Goal: Task Accomplishment & Management: Use online tool/utility

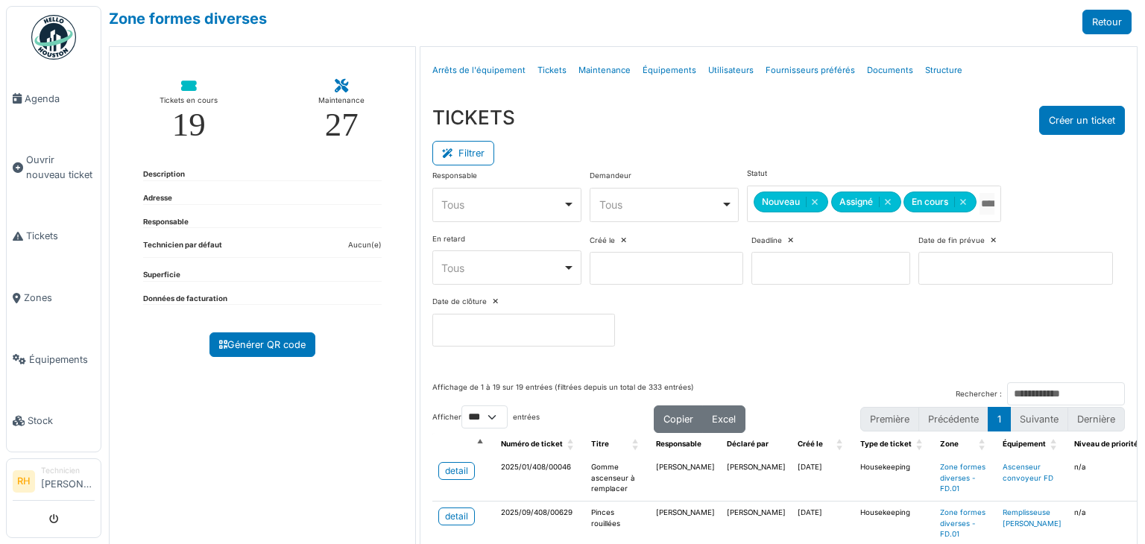
select select "***"
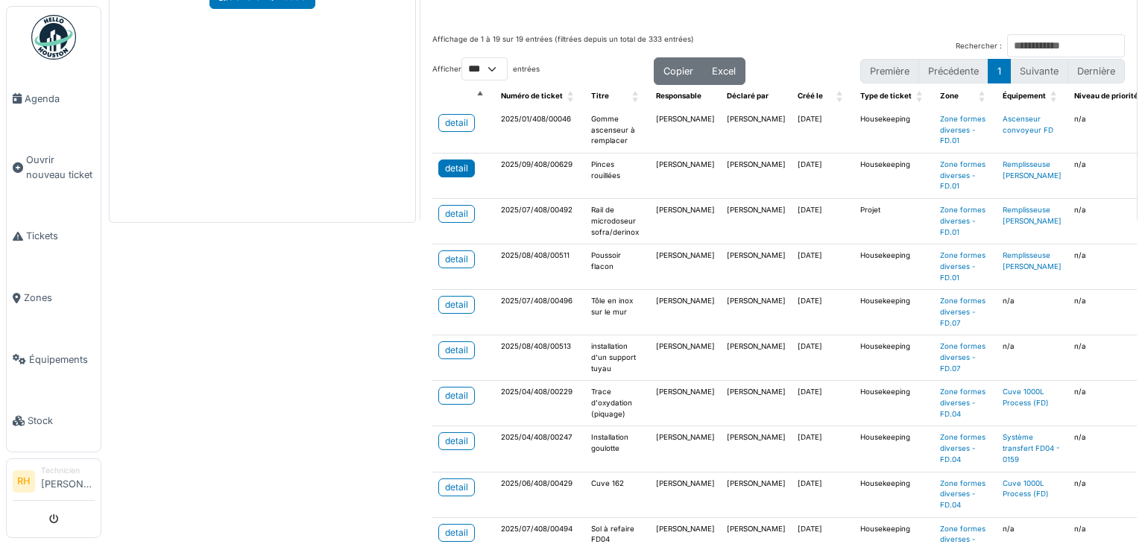
click at [453, 168] on div "detail" at bounding box center [456, 168] width 23 height 13
drag, startPoint x: 142, startPoint y: 297, endPoint x: 149, endPoint y: 317, distance: 20.5
click at [142, 297] on div "Zone formes diverses Retour Tickets en cours 19 Maintenance 27 Description Adre…" at bounding box center [622, 272] width 1043 height 544
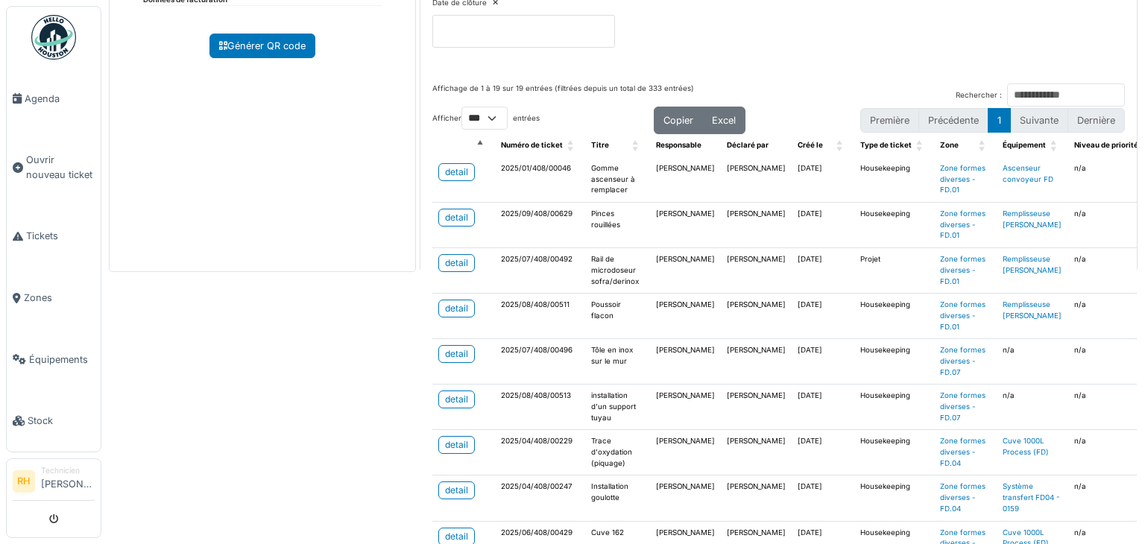
scroll to position [274, 0]
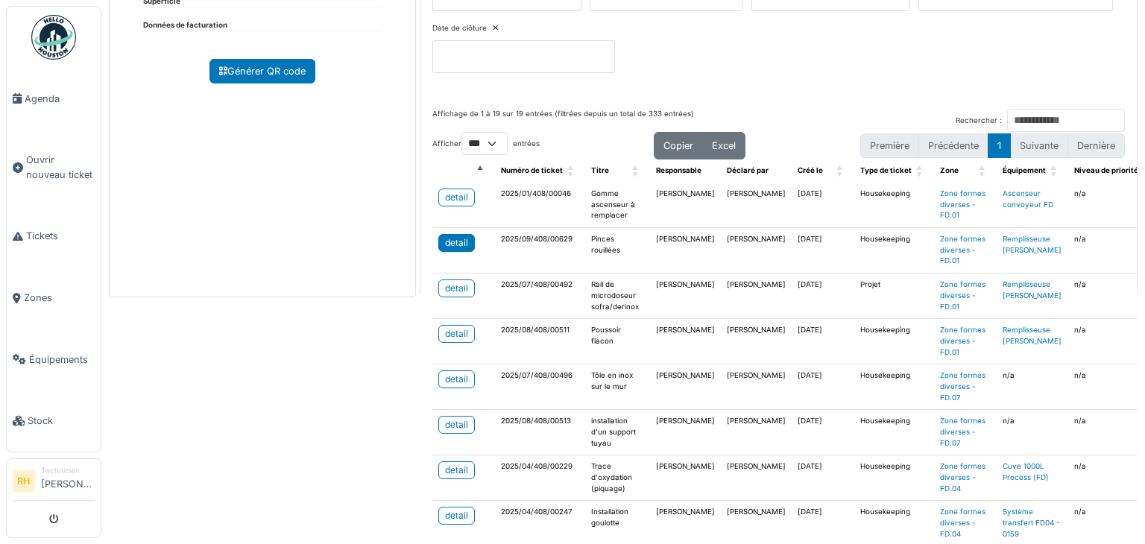
click at [459, 241] on div "detail" at bounding box center [456, 242] width 23 height 13
click at [160, 384] on div "Zone formes diverses Retour Tickets en cours 19 Maintenance 27 Description Adre…" at bounding box center [622, 272] width 1043 height 544
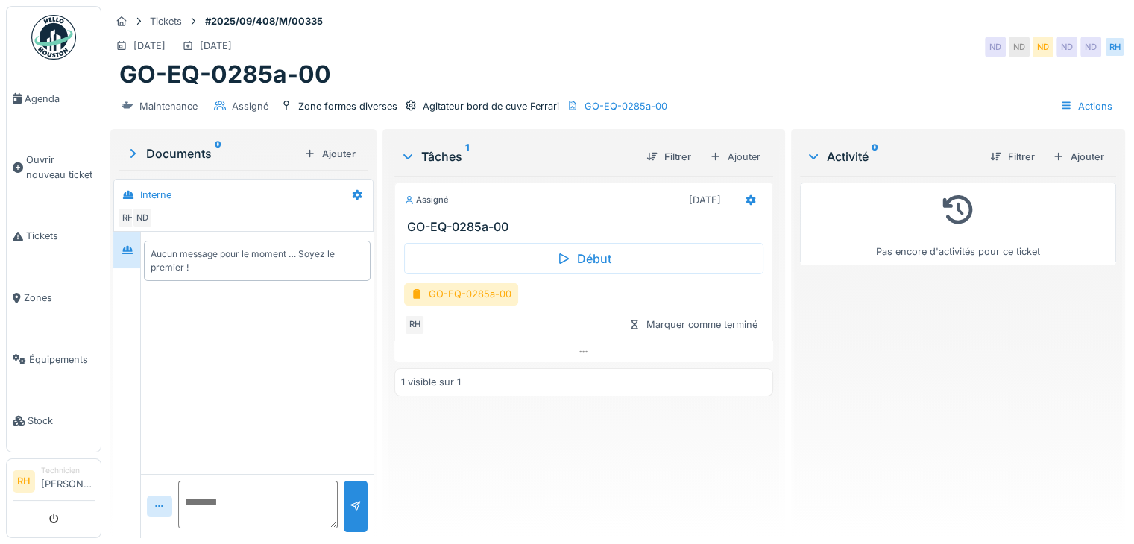
drag, startPoint x: 575, startPoint y: 48, endPoint x: 446, endPoint y: 4, distance: 136.2
click at [573, 48] on div "25/09/2025 25/09/2025 ND ND ND ND ND RH" at bounding box center [617, 47] width 1014 height 27
click at [55, 37] on img at bounding box center [53, 37] width 45 height 45
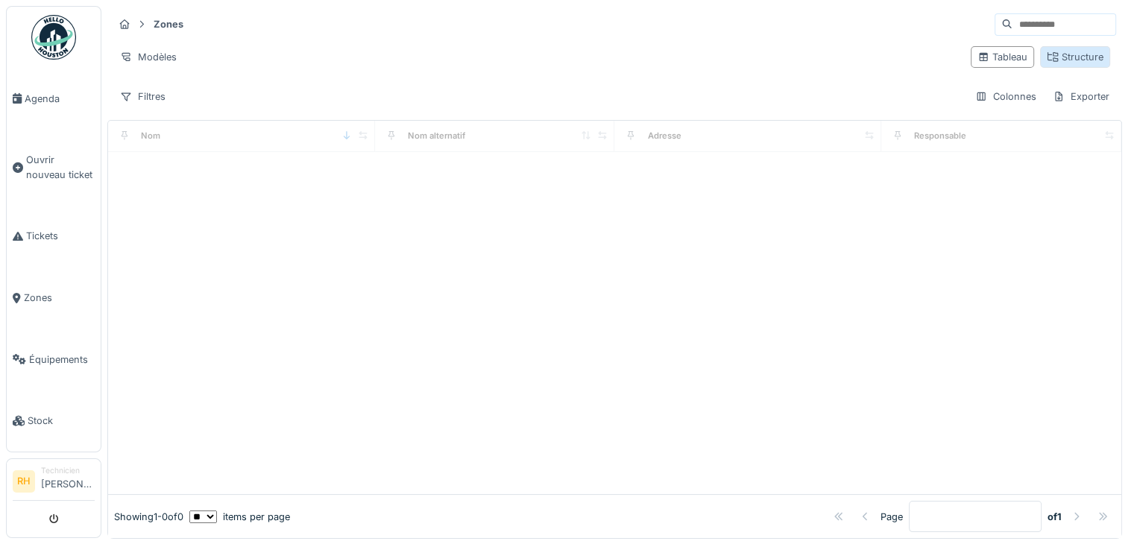
click at [1058, 63] on div "Structure" at bounding box center [1074, 57] width 57 height 14
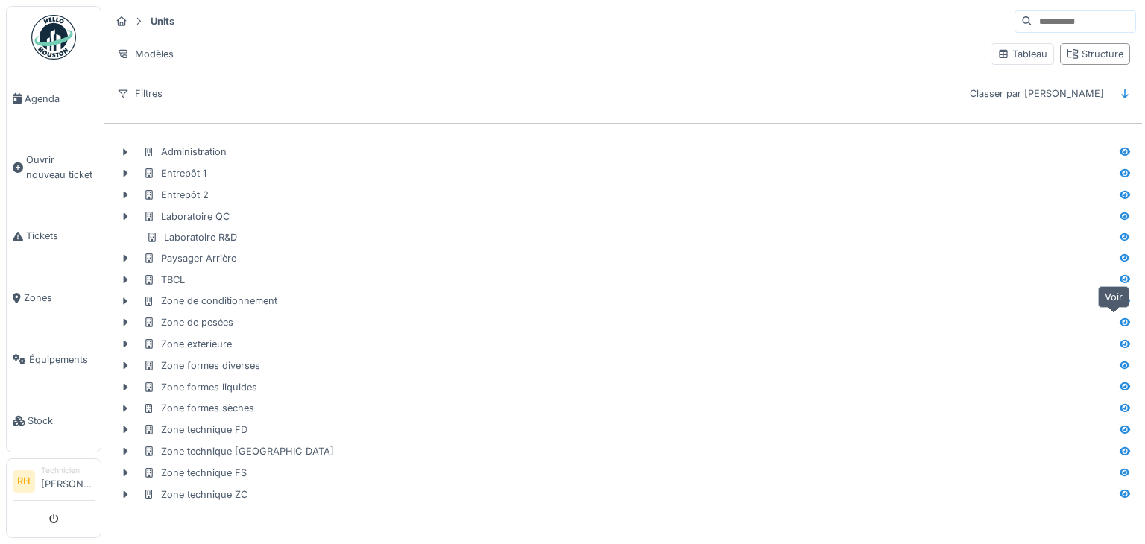
click at [1120, 319] on icon at bounding box center [1125, 322] width 10 height 8
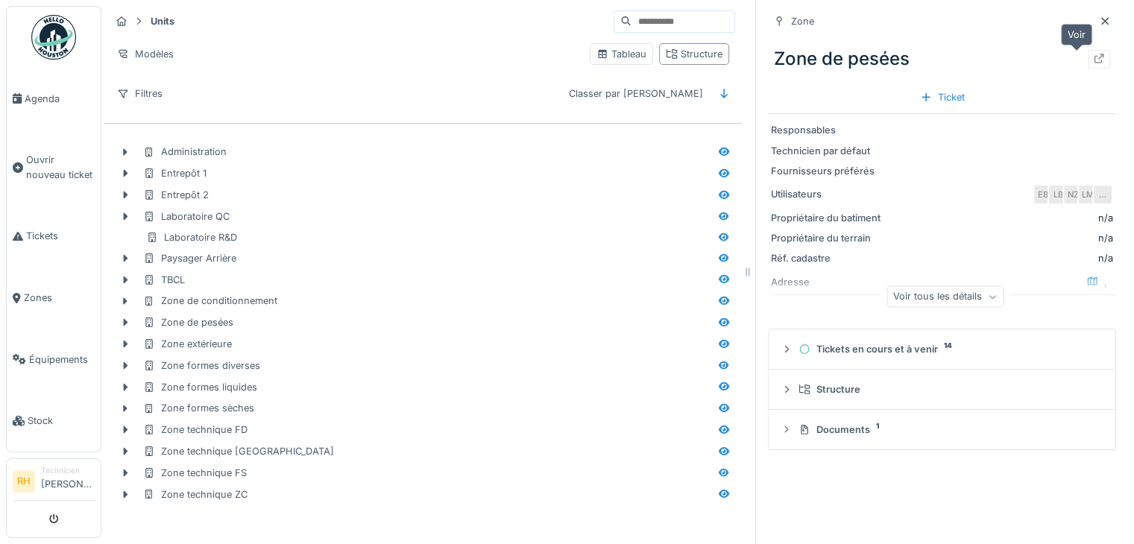
click at [1093, 60] on icon at bounding box center [1099, 59] width 12 height 10
click at [941, 481] on div "Zone Zone de pesées Ticket Responsables Technicien par défaut Fournisseurs préf…" at bounding box center [941, 272] width 373 height 544
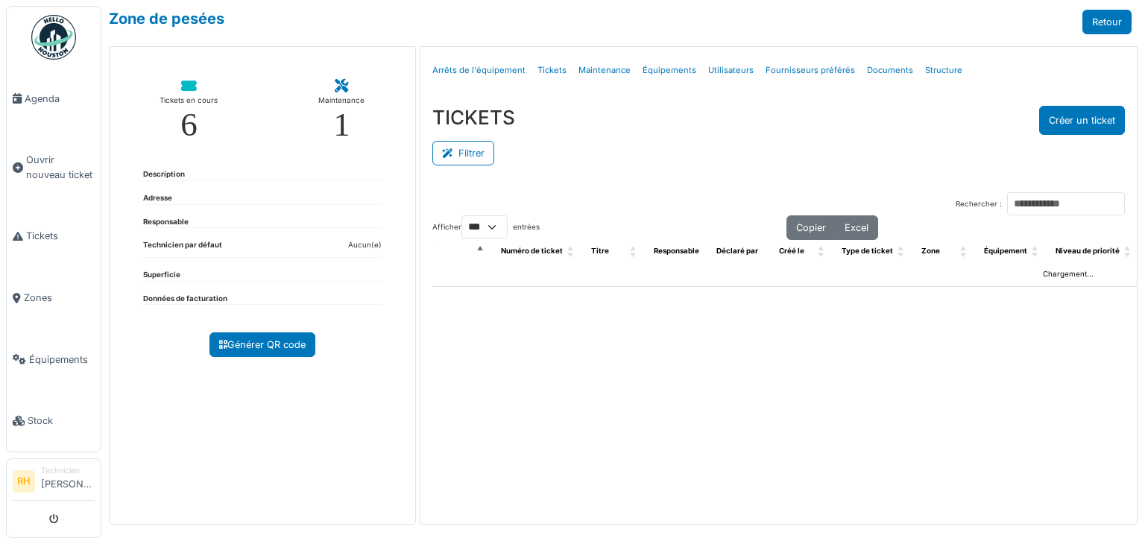
select select "***"
click at [447, 154] on icon at bounding box center [450, 154] width 16 height 10
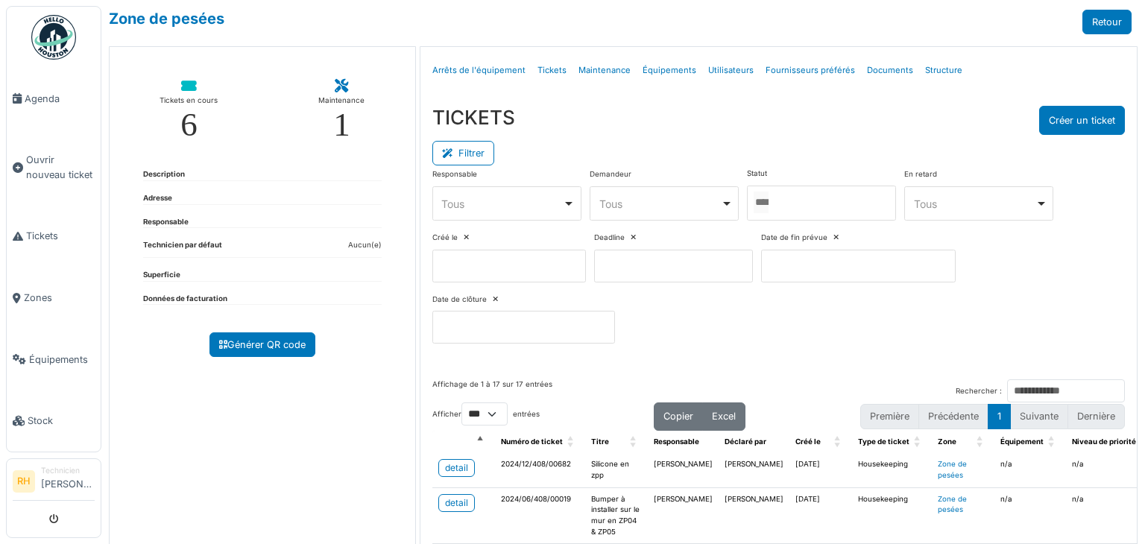
click at [815, 206] on div at bounding box center [821, 203] width 149 height 35
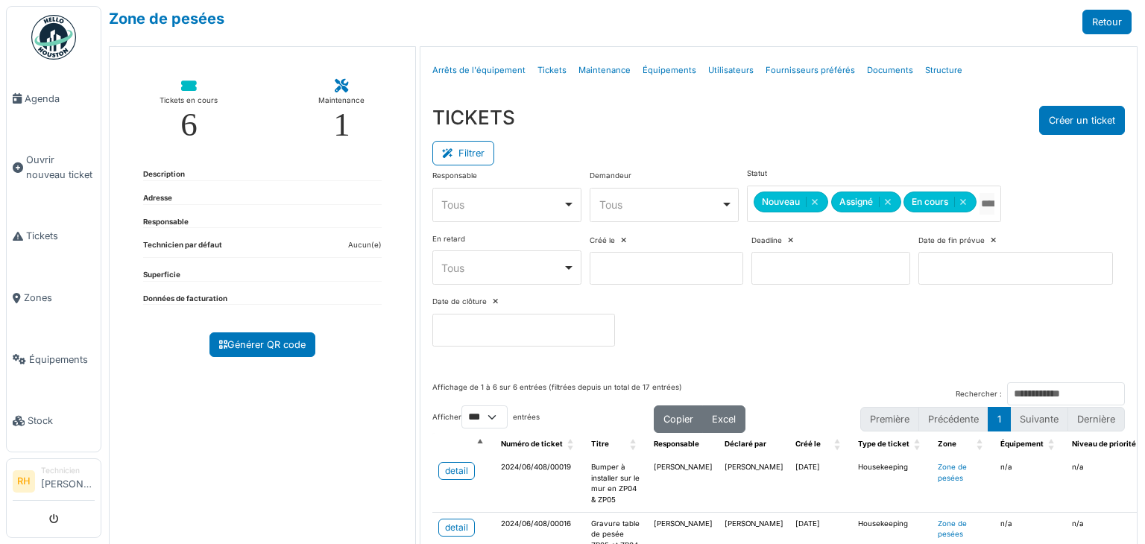
click at [804, 107] on div "TICKETS Créer un ticket" at bounding box center [778, 120] width 692 height 29
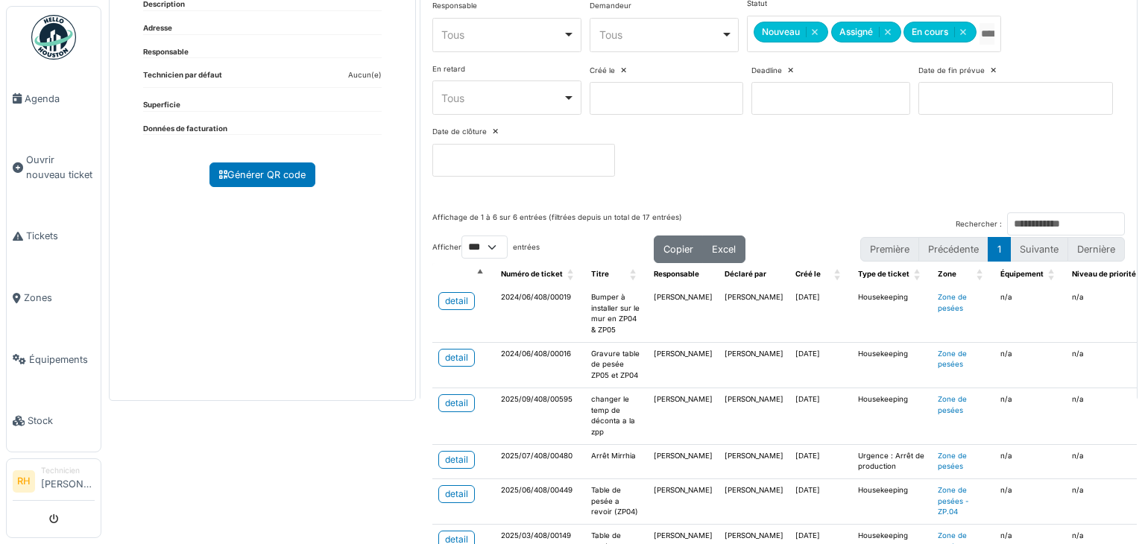
scroll to position [224, 0]
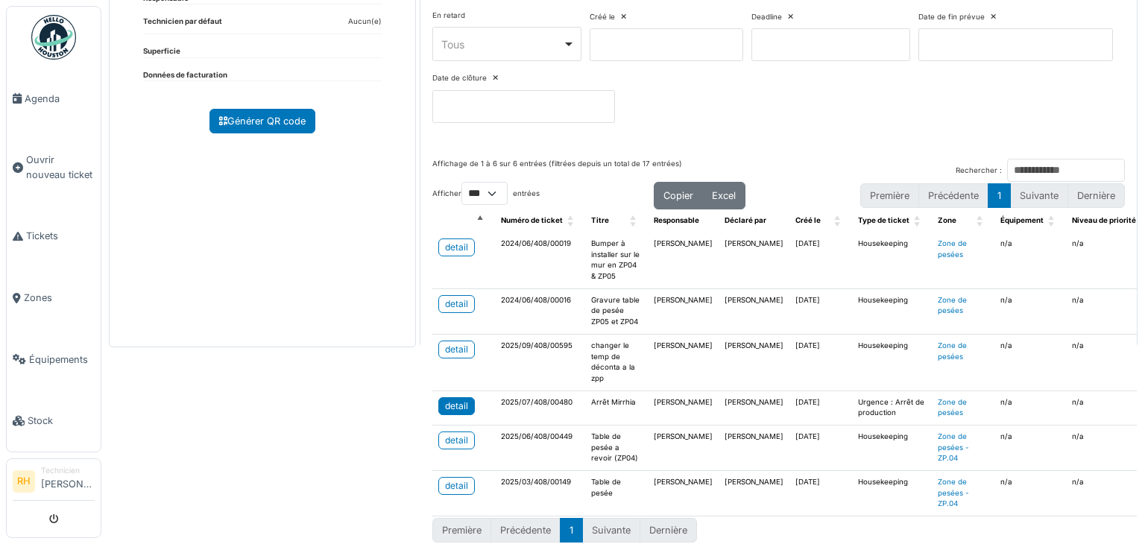
click at [447, 412] on div "detail" at bounding box center [456, 406] width 23 height 13
click at [301, 488] on div "Zone de pesées Retour Tickets en cours 6 Maintenance 1 Description Adresse Resp…" at bounding box center [622, 272] width 1043 height 544
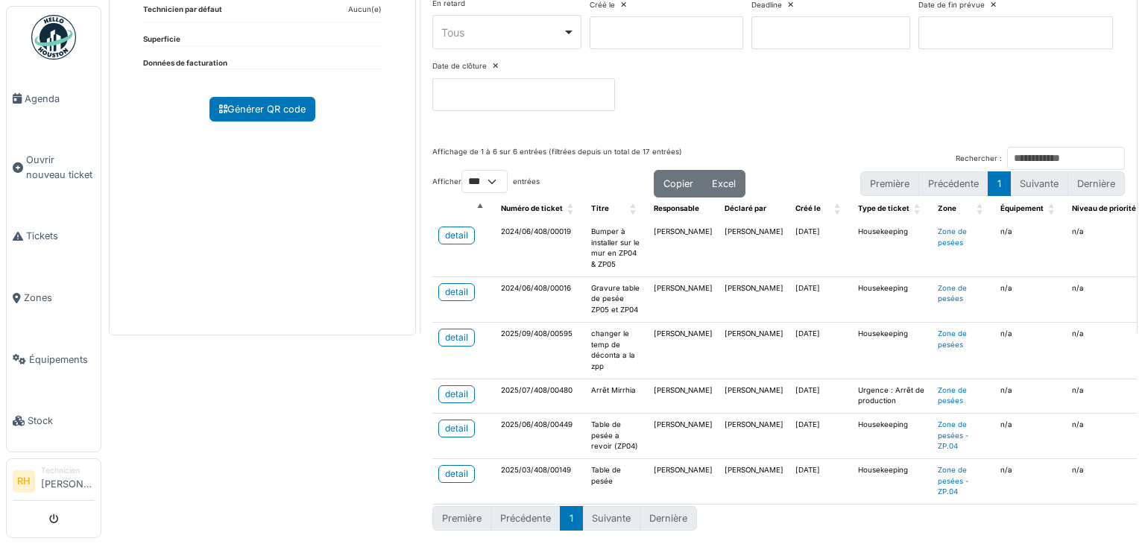
scroll to position [254, 0]
click at [451, 467] on div "detail" at bounding box center [456, 473] width 23 height 13
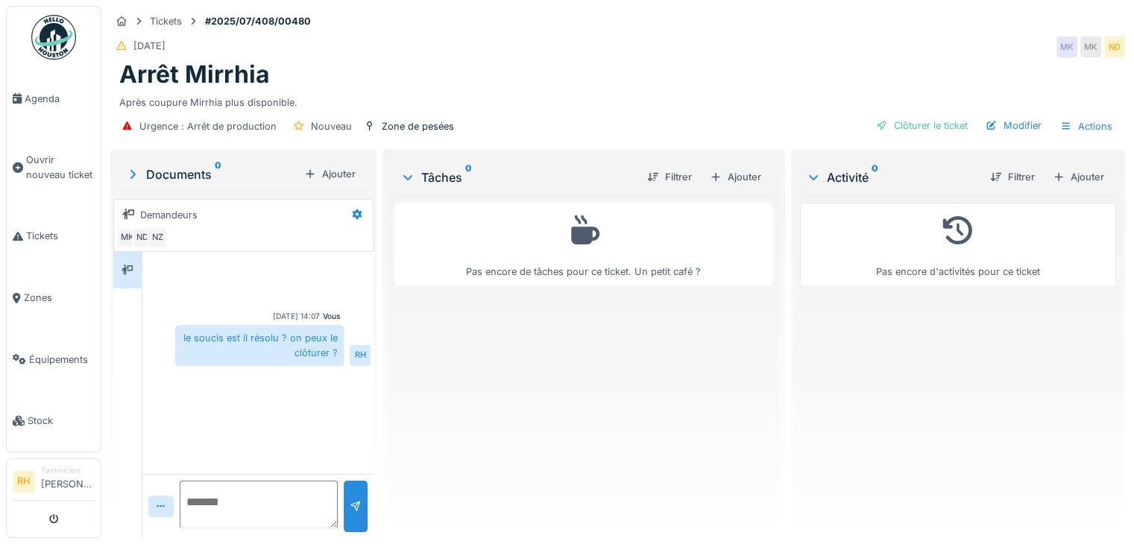
click at [628, 391] on div "Pas encore de tâches pour ce ticket. Un petit café ?" at bounding box center [583, 361] width 379 height 330
click at [627, 391] on div "Pas encore de tâches pour ce ticket. Un petit café ?" at bounding box center [583, 361] width 379 height 330
click at [723, 176] on div "Ajouter" at bounding box center [735, 177] width 63 height 20
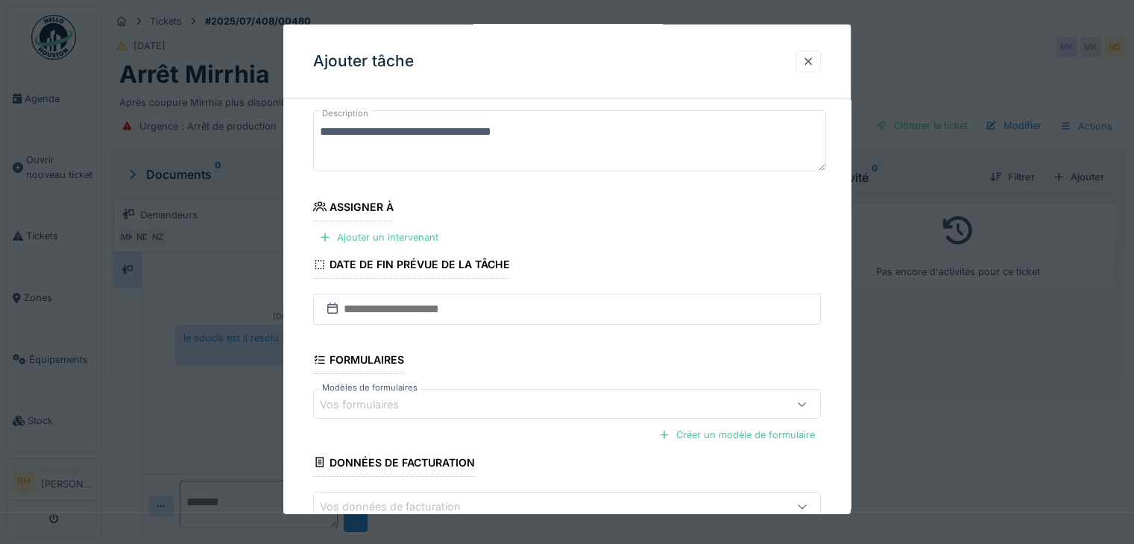
scroll to position [174, 0]
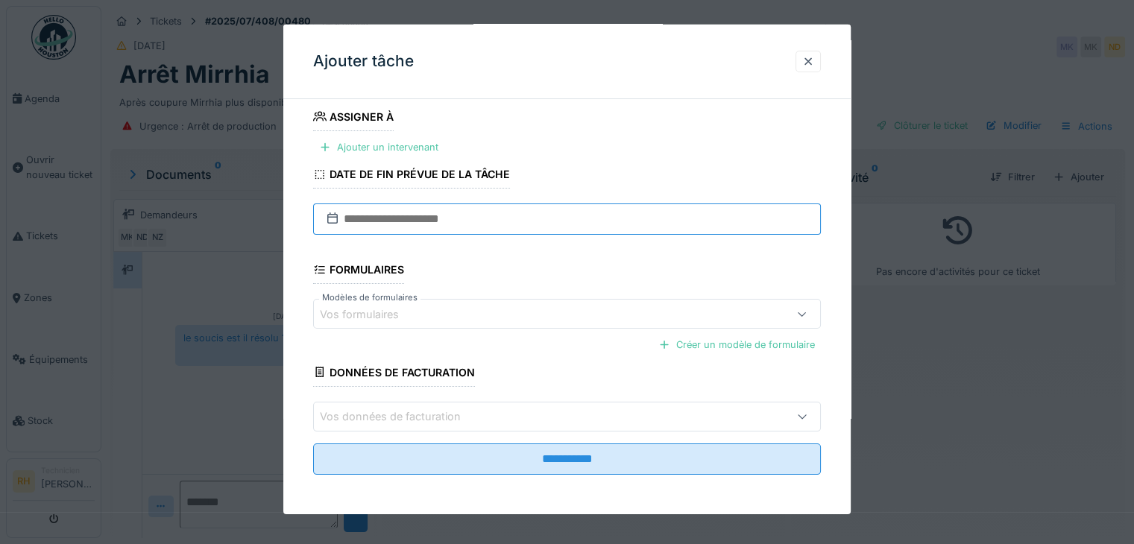
click at [502, 215] on input "text" at bounding box center [567, 218] width 508 height 31
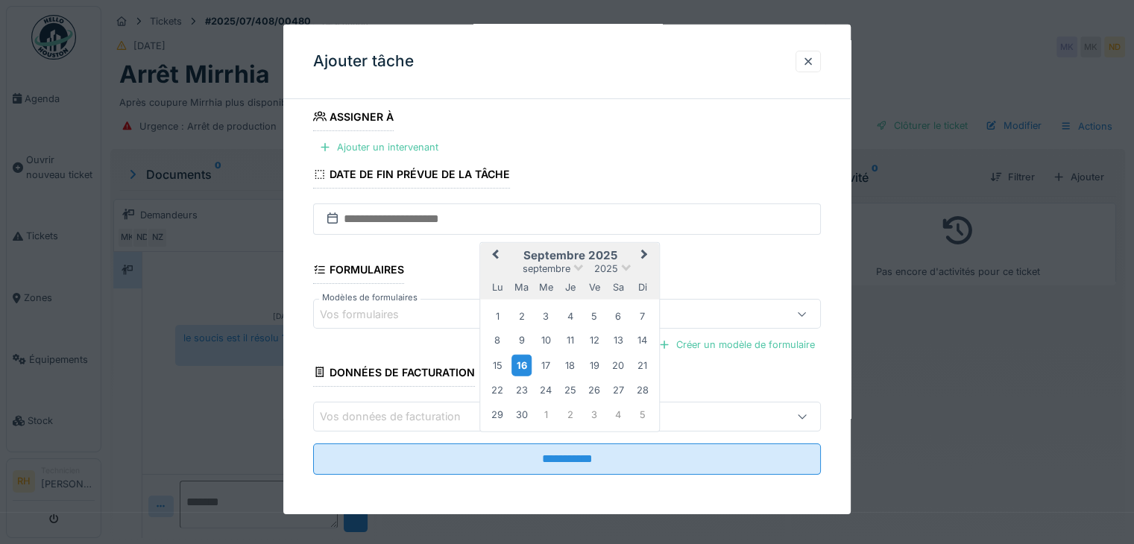
click at [526, 361] on div "16" at bounding box center [521, 365] width 20 height 22
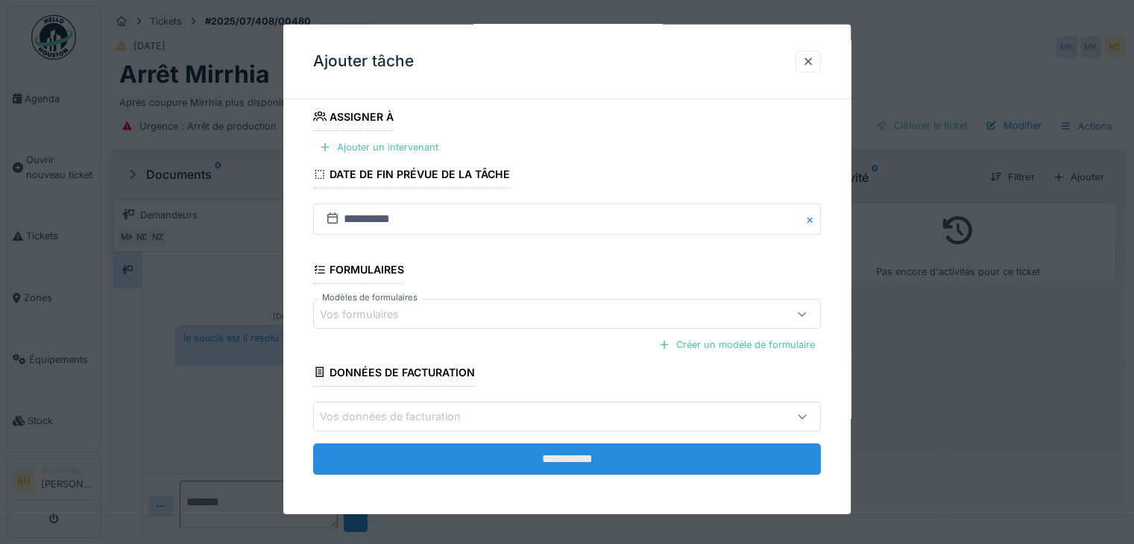
click at [537, 448] on input "**********" at bounding box center [567, 458] width 508 height 31
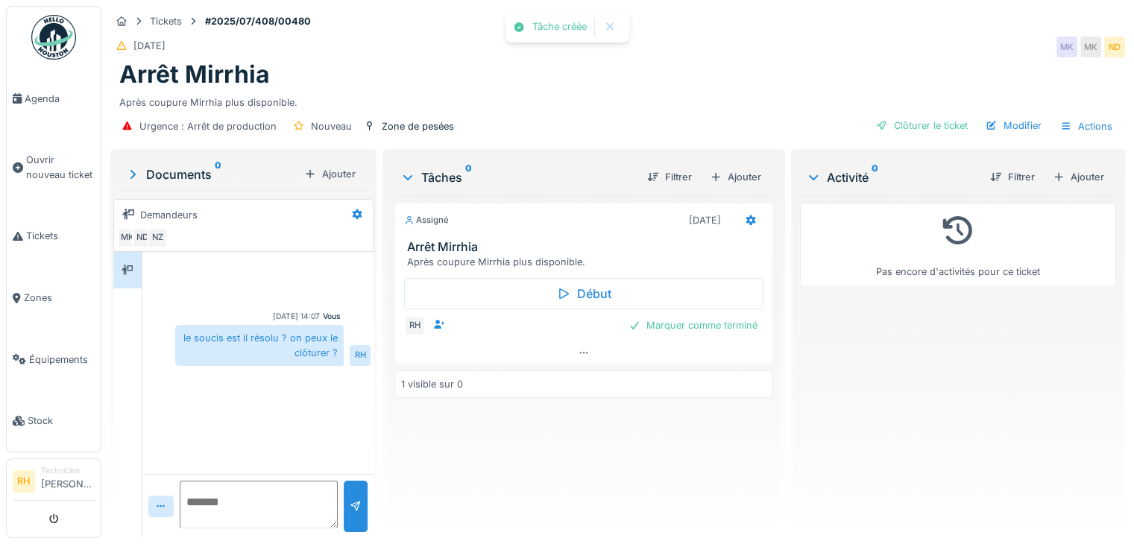
scroll to position [11, 0]
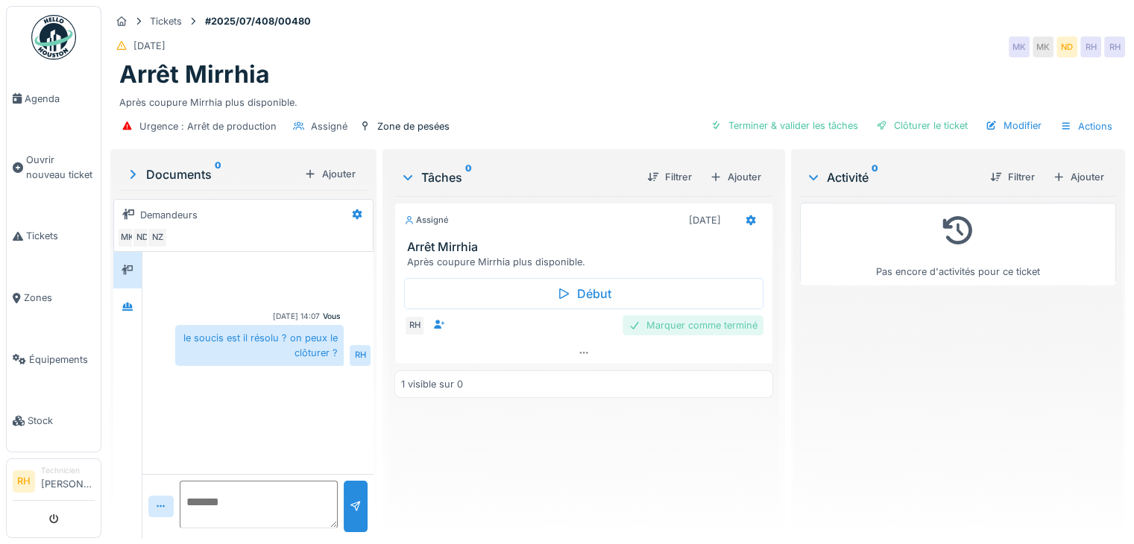
click at [677, 315] on div "Marquer comme terminé" at bounding box center [692, 325] width 141 height 20
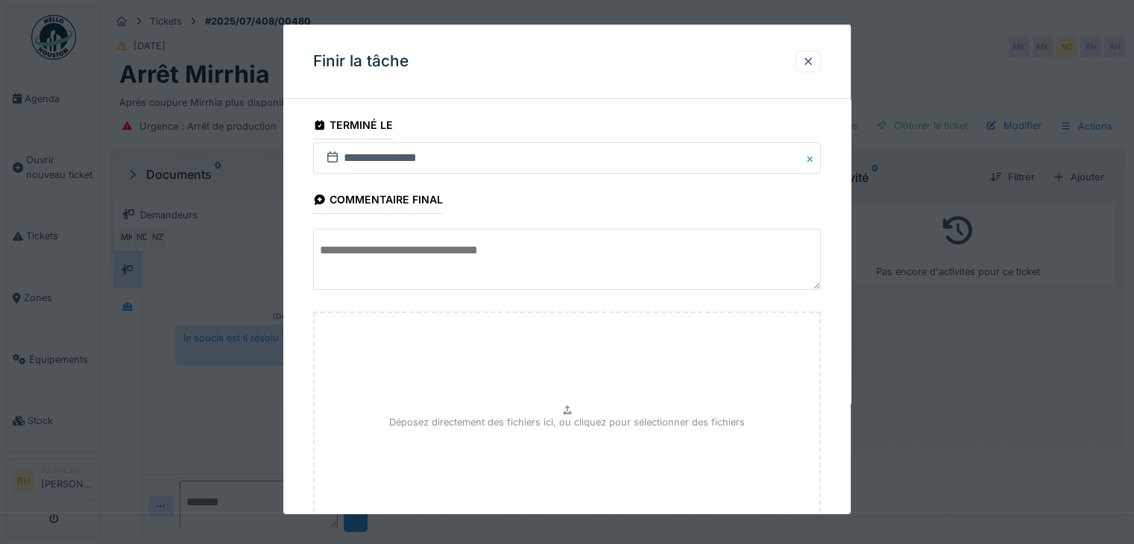
click at [494, 261] on textarea at bounding box center [567, 259] width 508 height 61
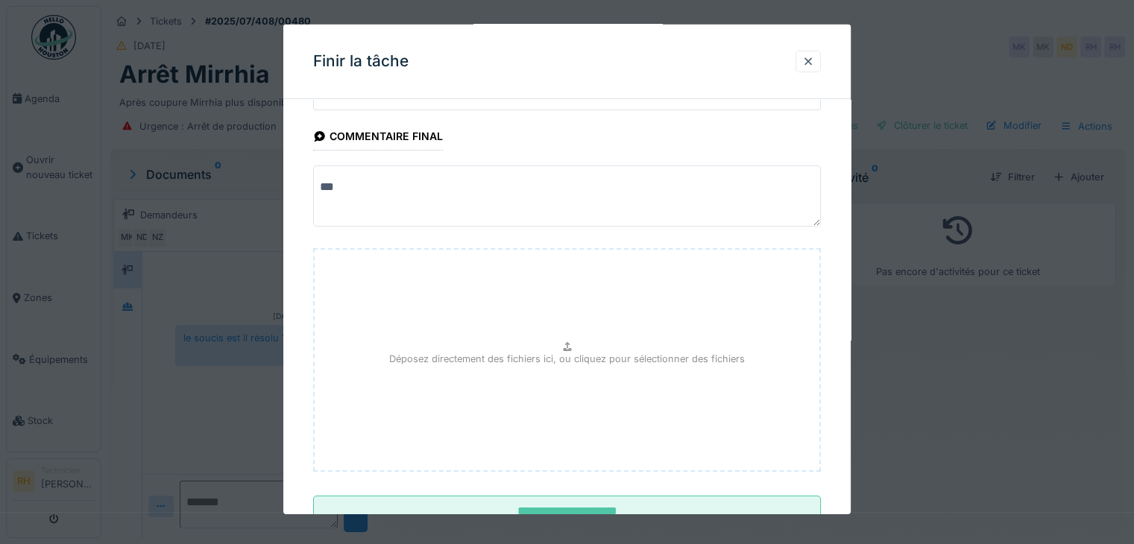
scroll to position [116, 0]
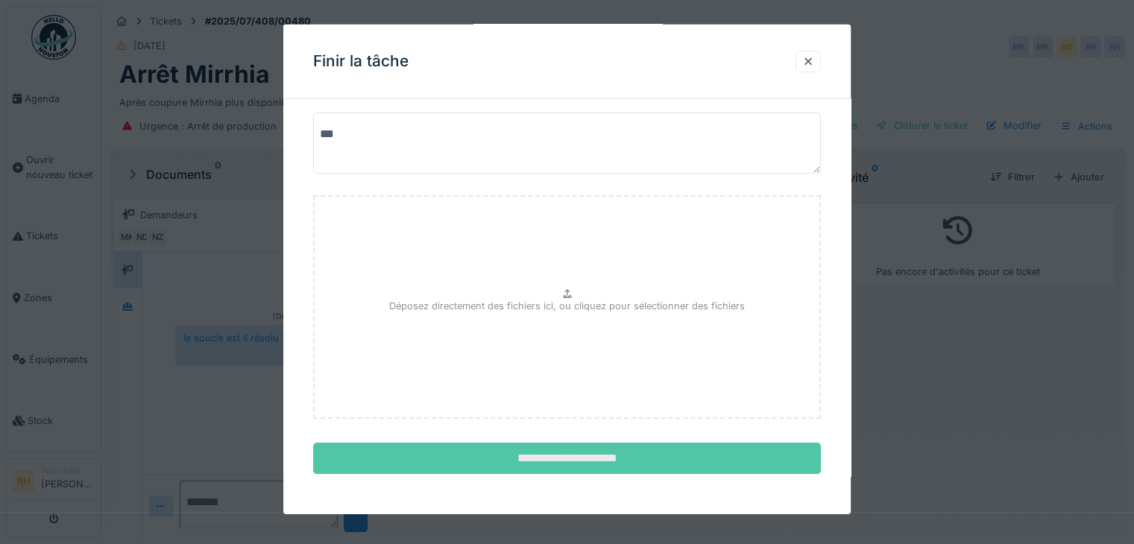
type textarea "***"
click at [593, 463] on input "**********" at bounding box center [567, 458] width 508 height 31
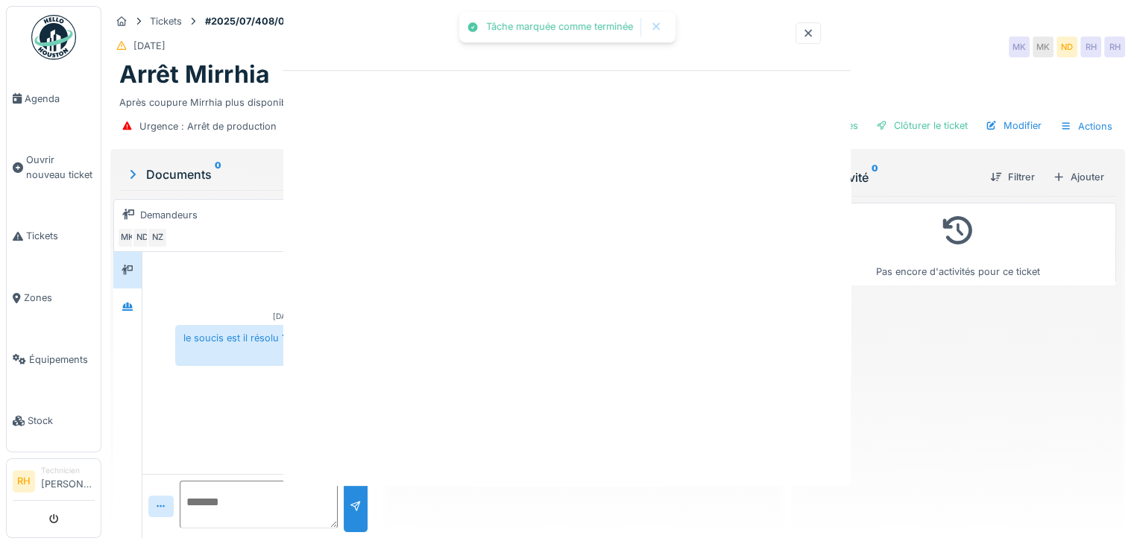
scroll to position [0, 0]
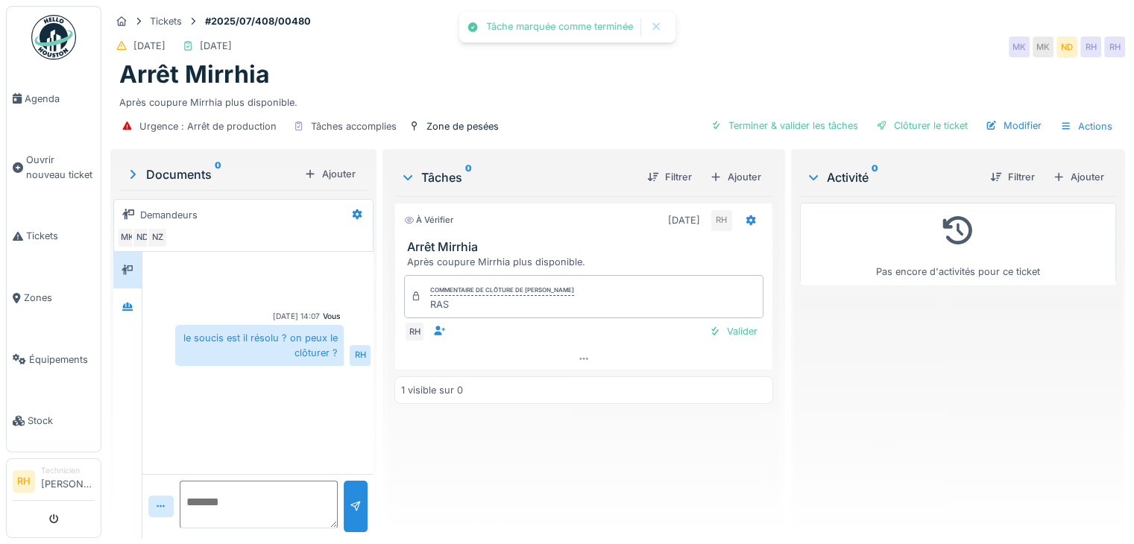
click at [987, 335] on div "Pas encore d'activités pour ce ticket" at bounding box center [958, 361] width 316 height 330
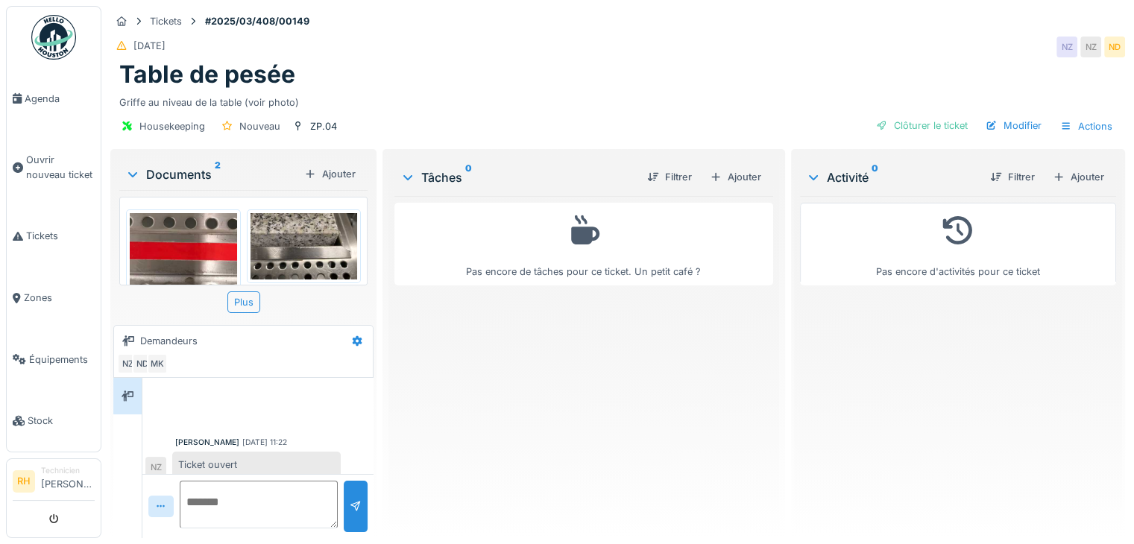
scroll to position [9, 0]
click at [295, 258] on img at bounding box center [303, 246] width 107 height 66
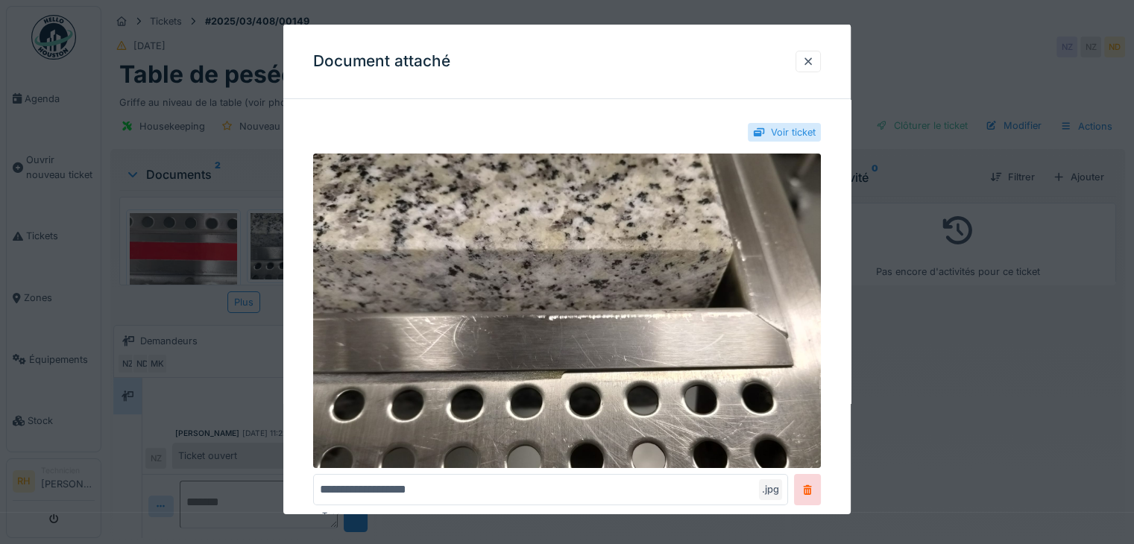
click at [225, 212] on div at bounding box center [567, 272] width 1134 height 544
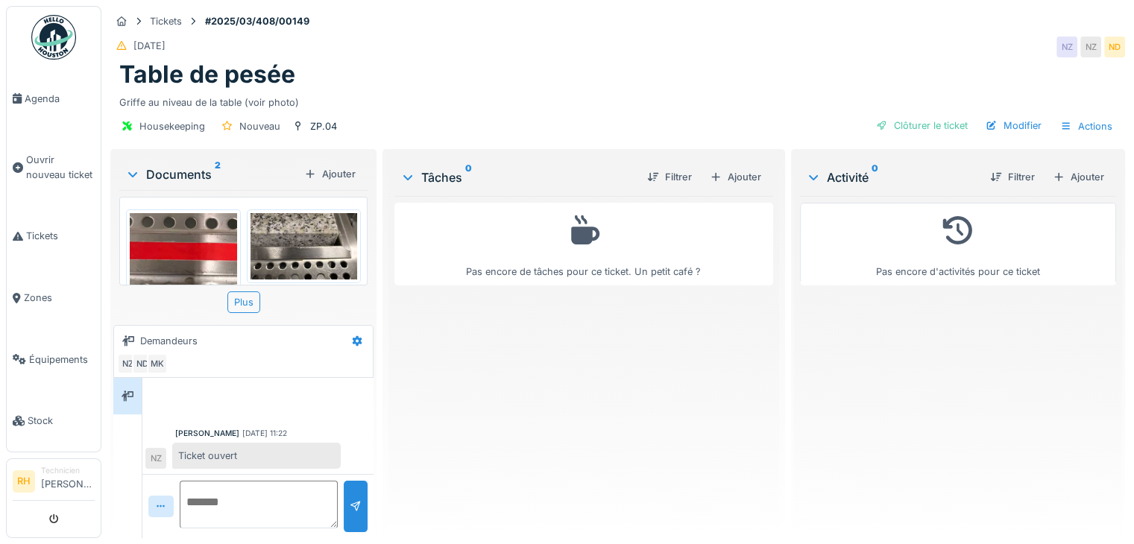
click at [296, 239] on img at bounding box center [303, 246] width 107 height 66
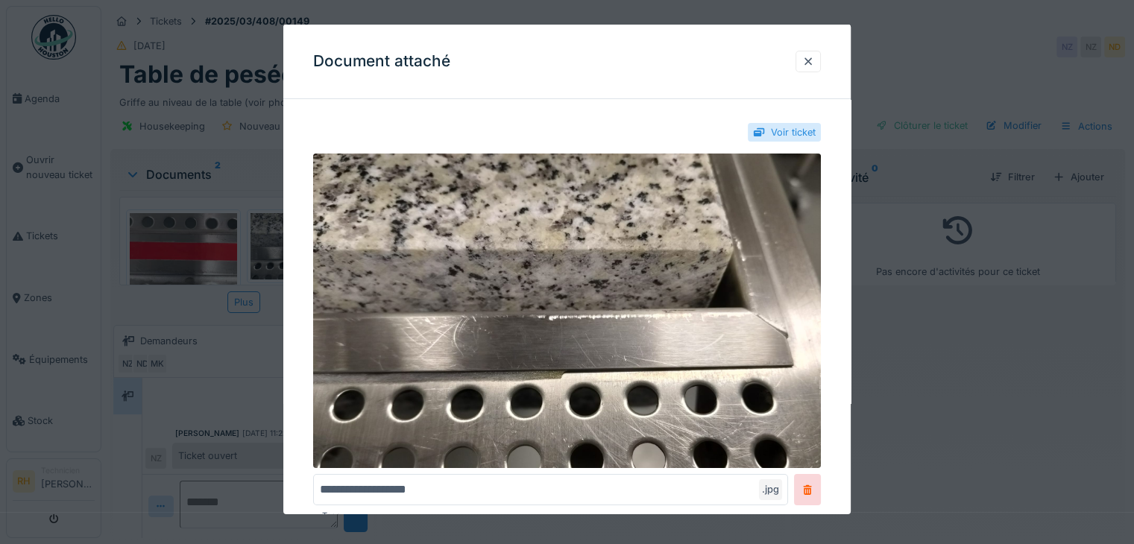
click at [137, 230] on div at bounding box center [567, 272] width 1134 height 544
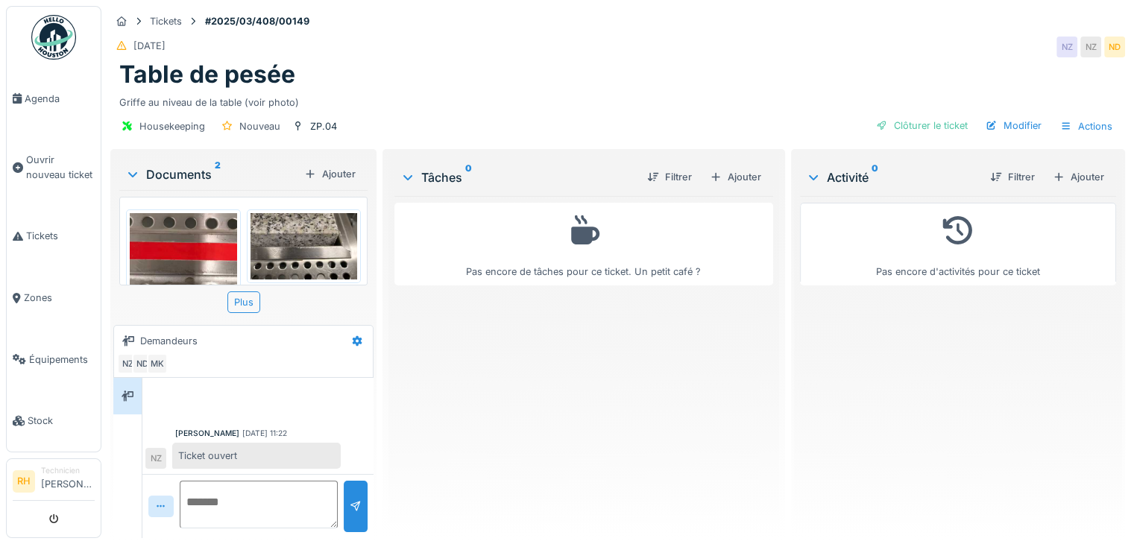
scroll to position [11, 0]
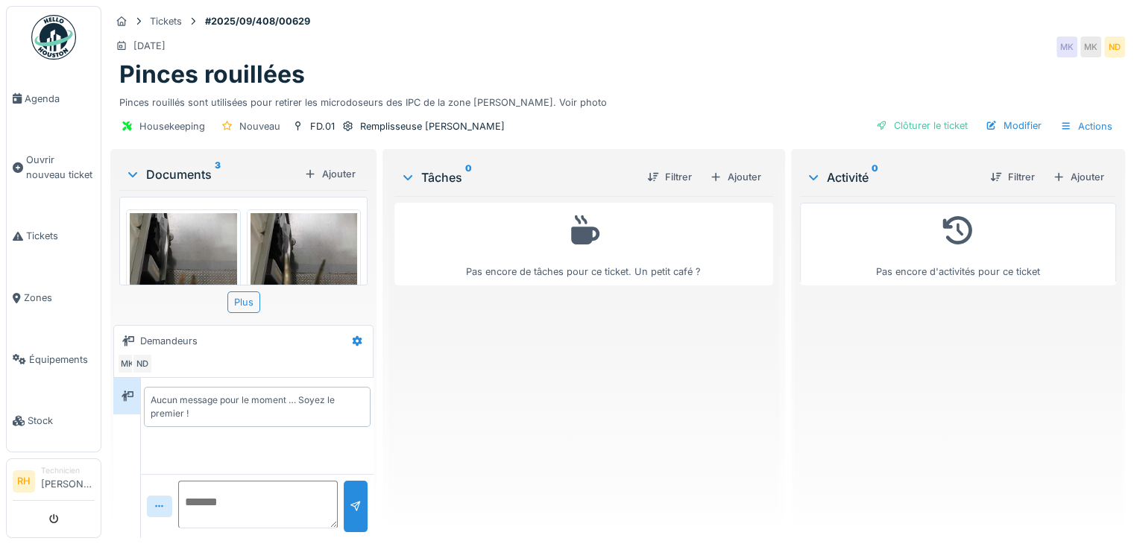
click at [326, 257] on img at bounding box center [303, 284] width 107 height 142
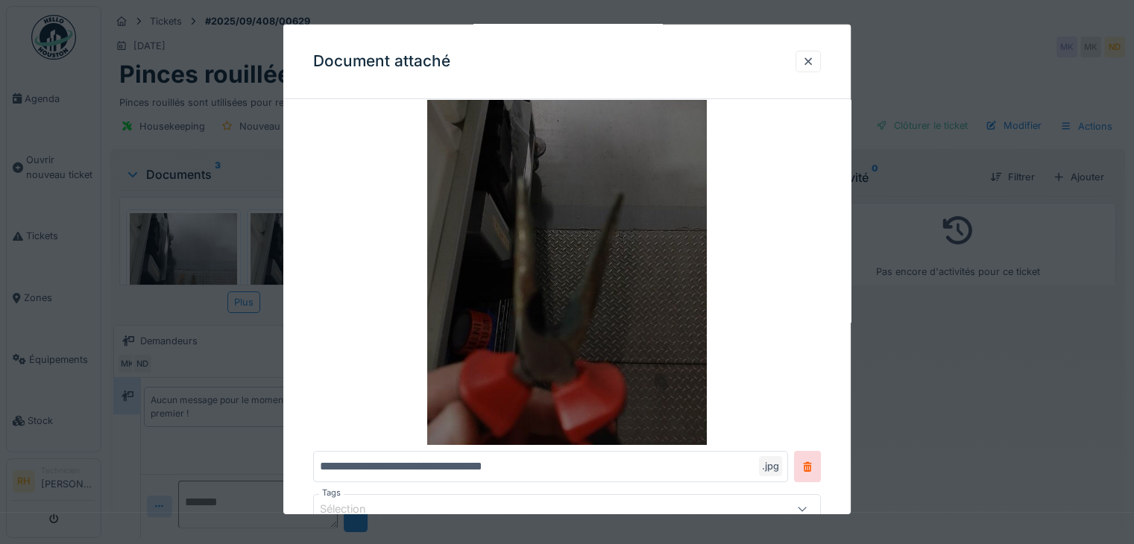
scroll to position [149, 0]
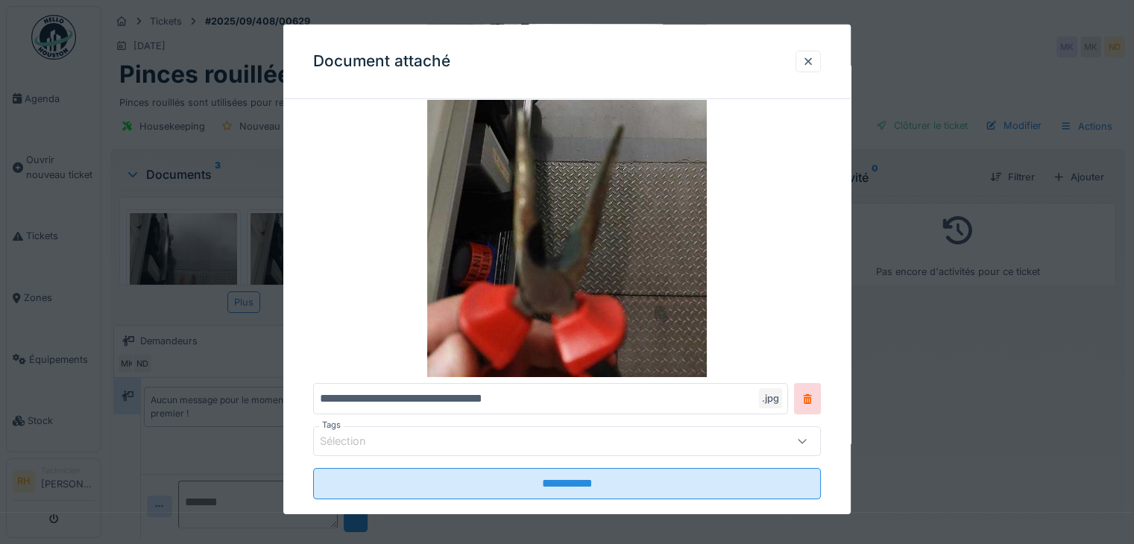
click at [1083, 304] on div at bounding box center [567, 272] width 1134 height 544
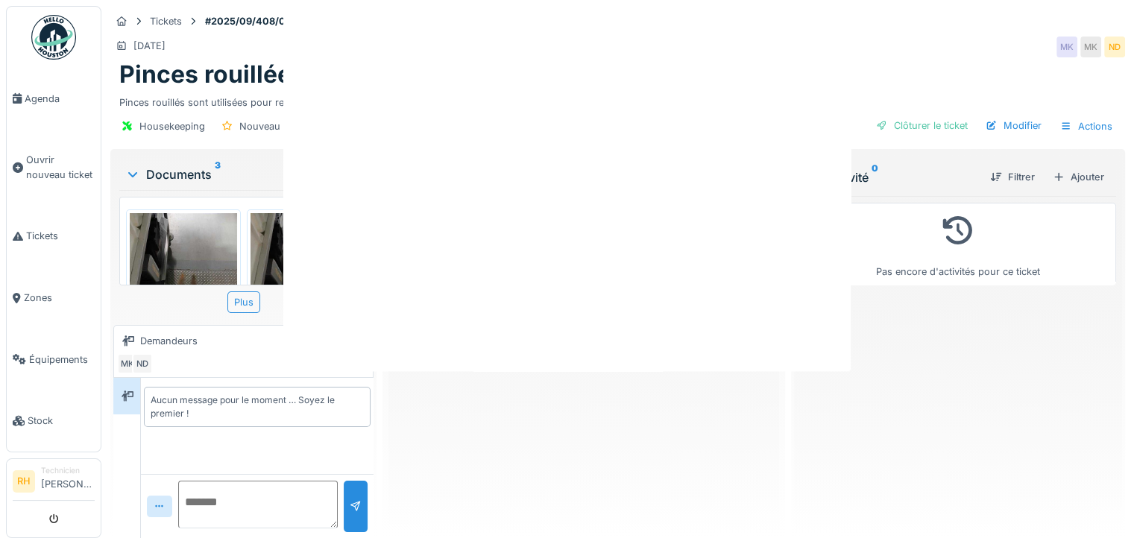
scroll to position [0, 0]
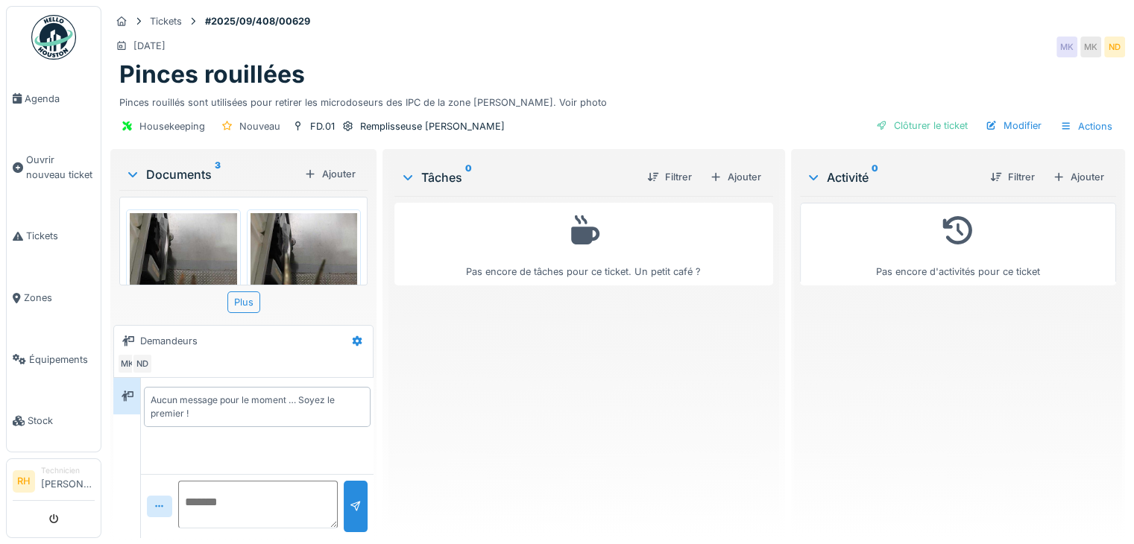
click at [127, 245] on div at bounding box center [183, 284] width 115 height 150
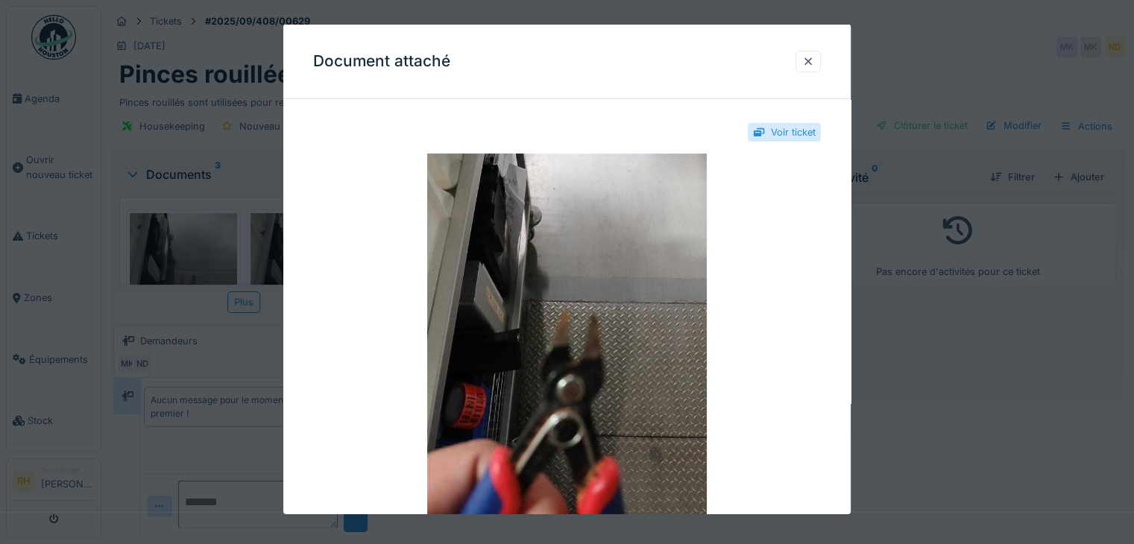
click at [133, 302] on div at bounding box center [567, 272] width 1134 height 544
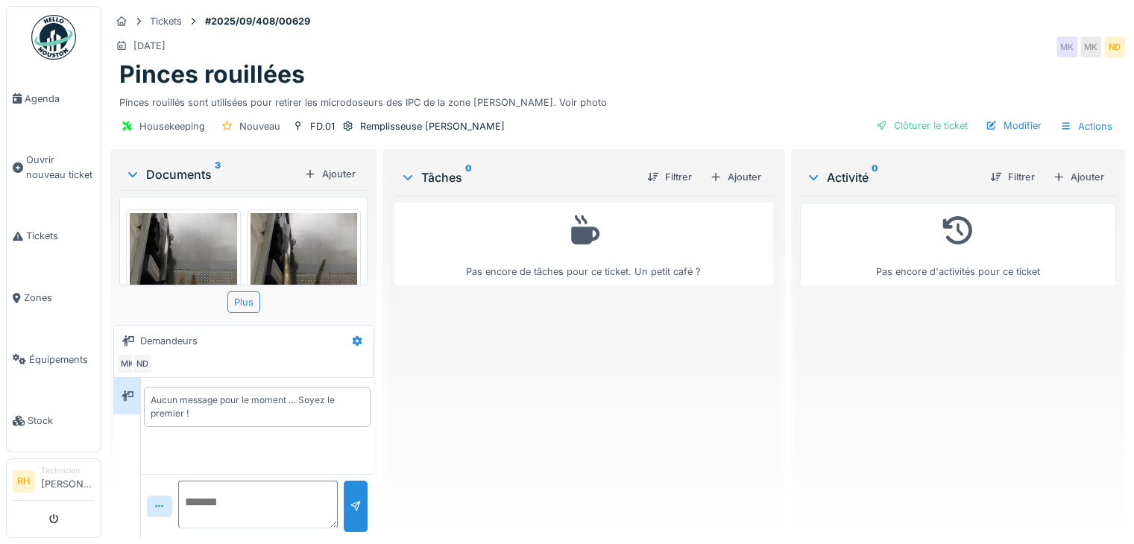
click at [163, 253] on img at bounding box center [183, 284] width 107 height 142
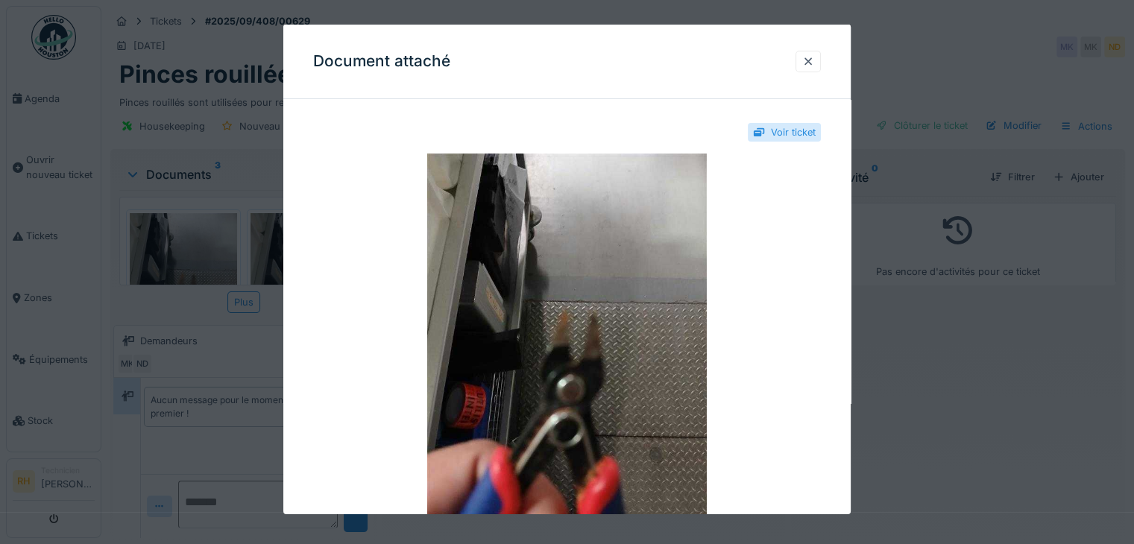
scroll to position [11, 0]
click at [102, 342] on div at bounding box center [567, 272] width 1134 height 544
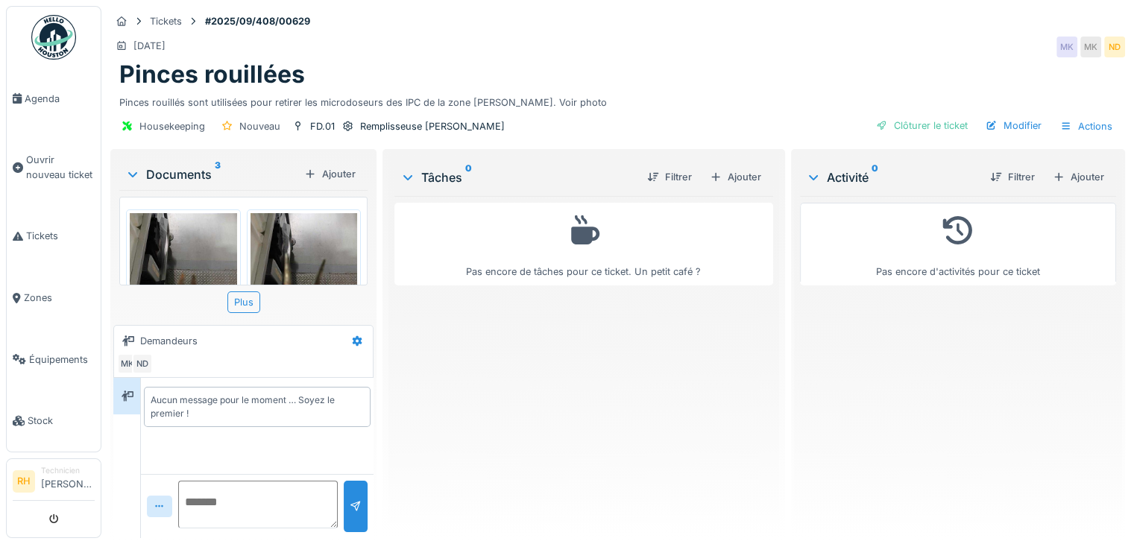
click at [318, 236] on img at bounding box center [303, 284] width 107 height 142
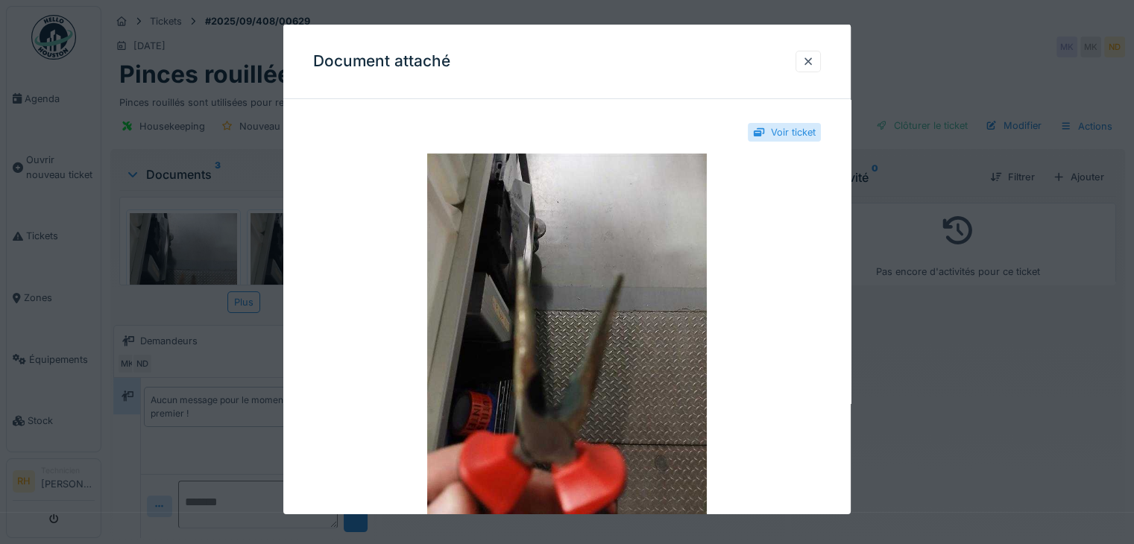
click at [189, 417] on div at bounding box center [567, 272] width 1134 height 544
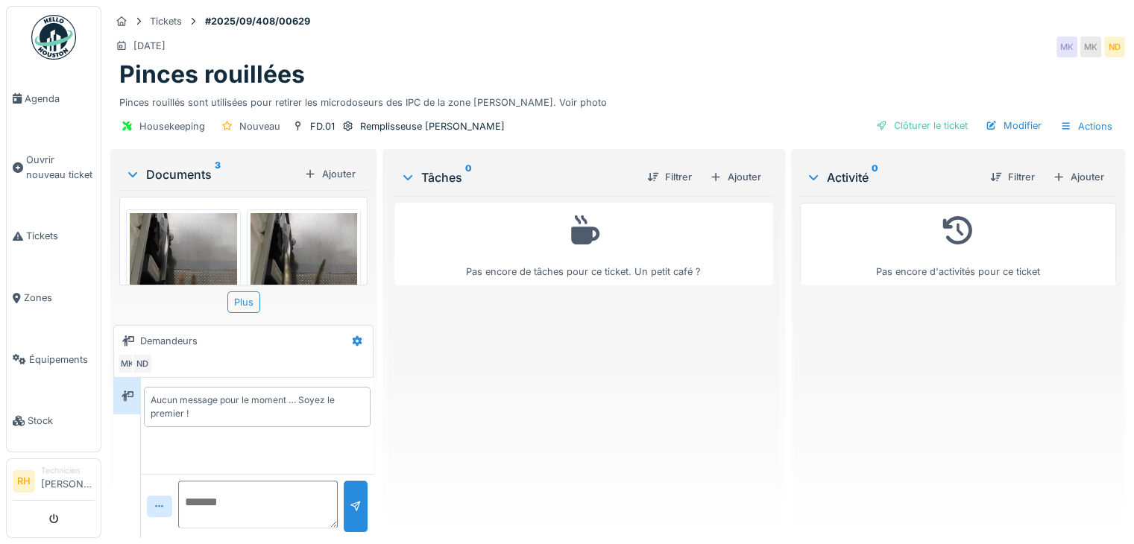
click at [1080, 353] on div "Pas encore d'activités pour ce ticket" at bounding box center [958, 361] width 316 height 330
click at [733, 167] on div "Ajouter" at bounding box center [735, 177] width 63 height 20
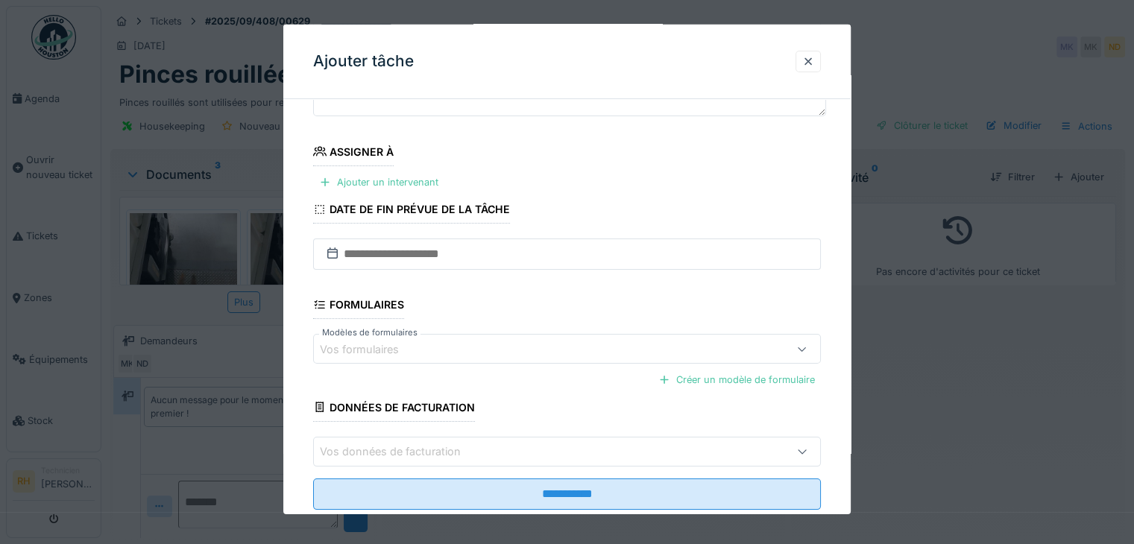
scroll to position [174, 0]
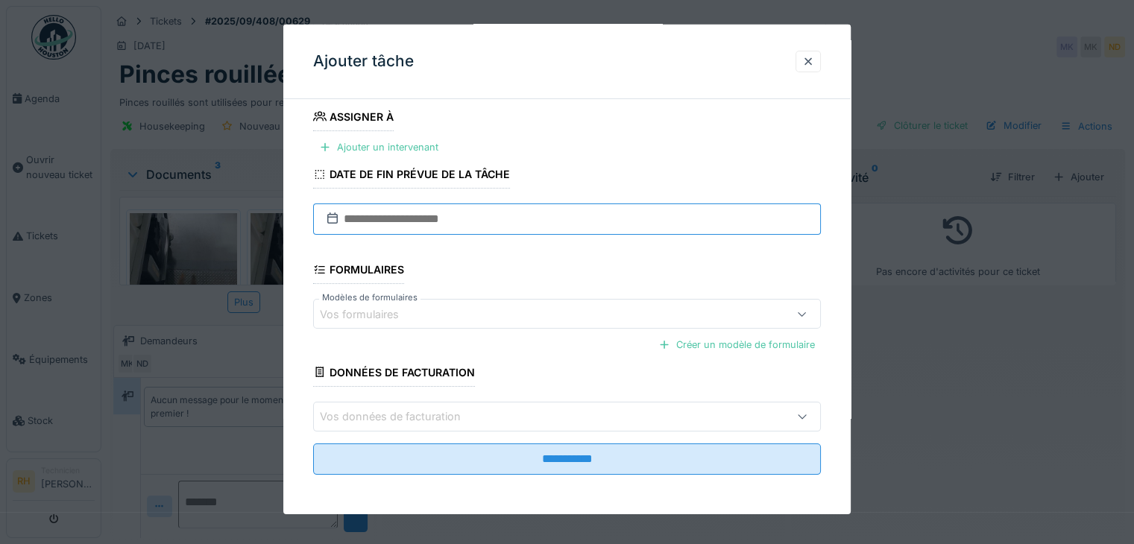
click at [470, 219] on input "text" at bounding box center [567, 218] width 508 height 31
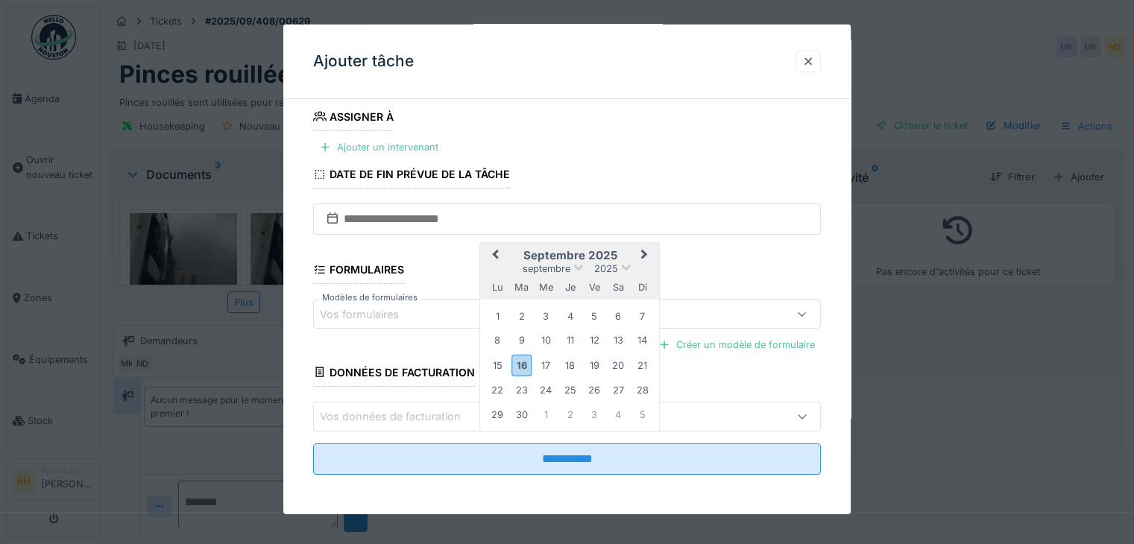
click at [519, 360] on div "16" at bounding box center [521, 365] width 20 height 22
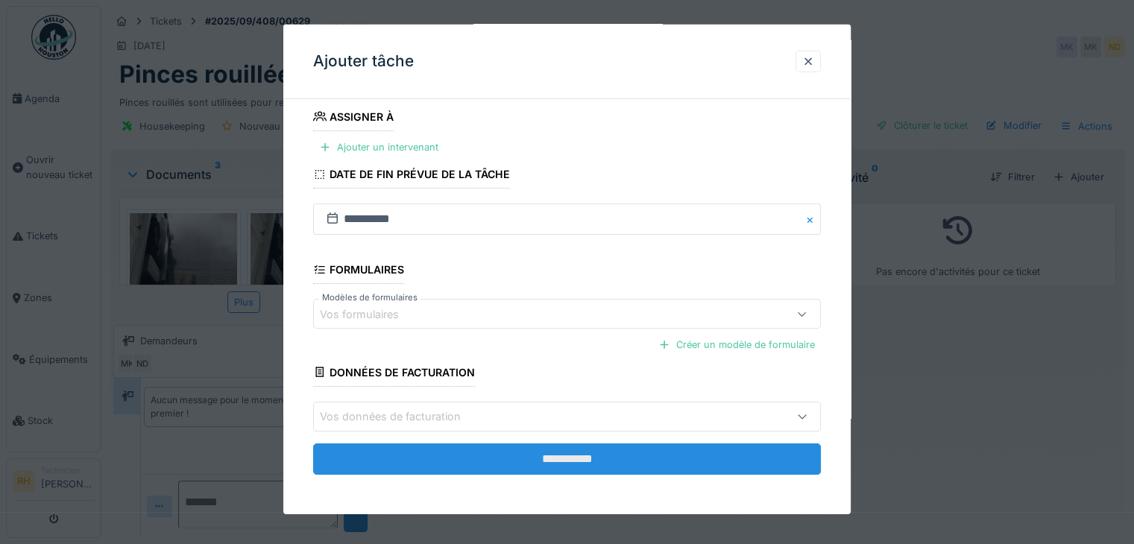
click at [537, 454] on input "**********" at bounding box center [567, 458] width 508 height 31
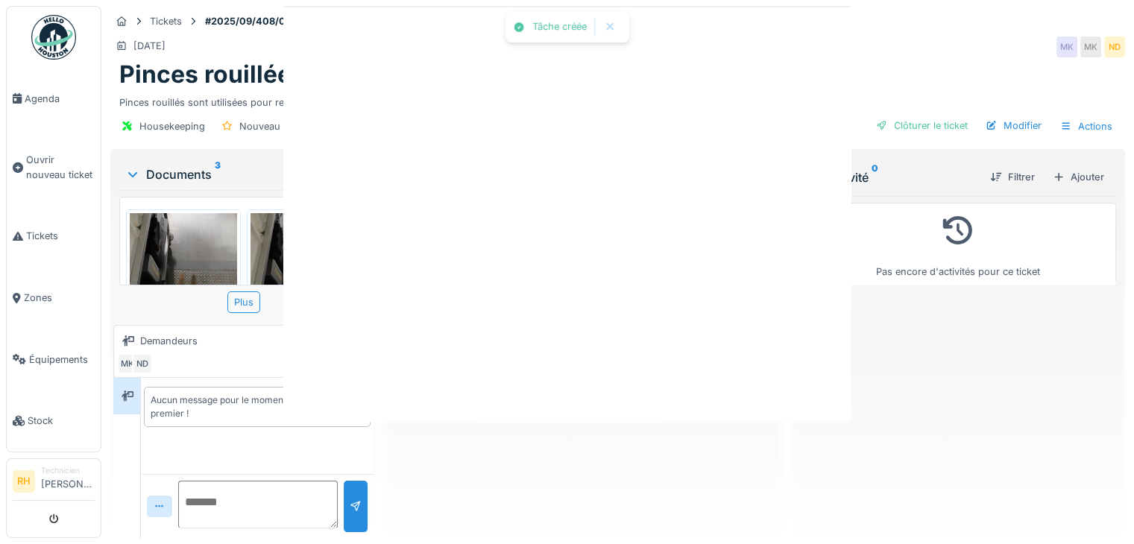
scroll to position [0, 0]
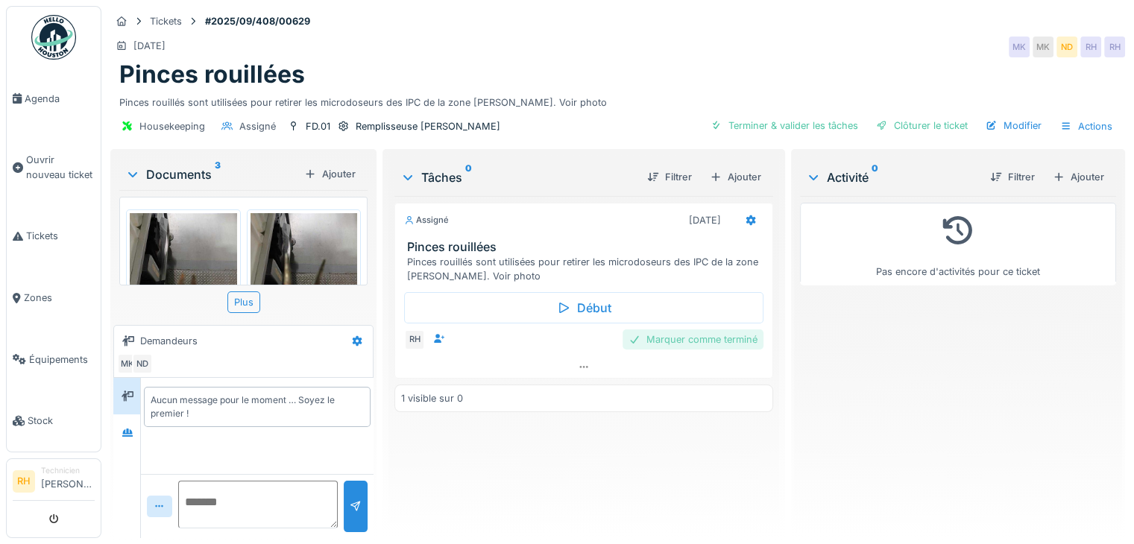
click at [681, 329] on div "Marquer comme terminé" at bounding box center [692, 339] width 141 height 20
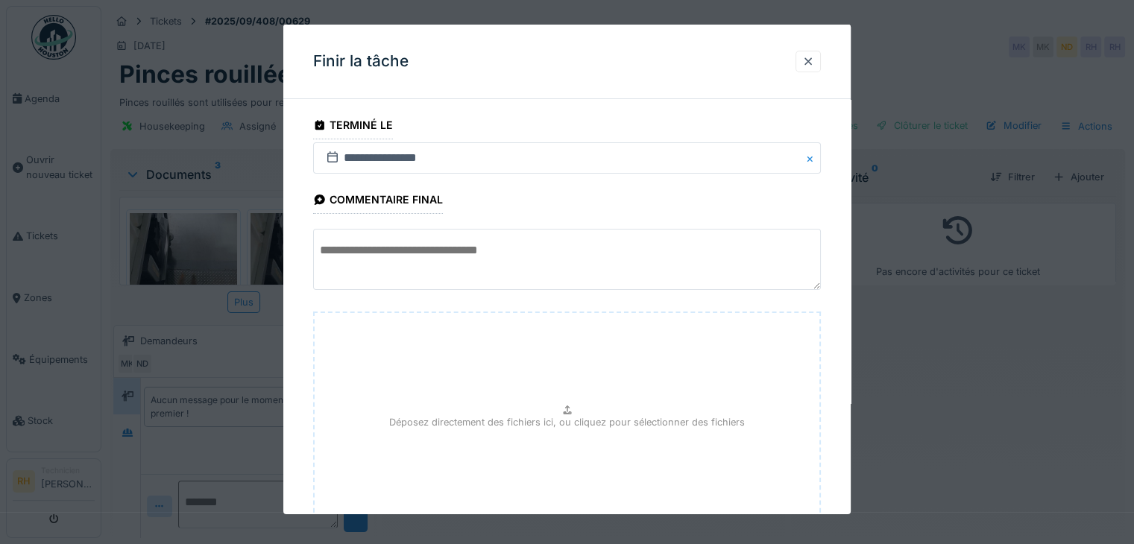
click at [484, 248] on textarea at bounding box center [567, 259] width 508 height 61
type textarea "**********"
drag, startPoint x: 1089, startPoint y: 108, endPoint x: 1099, endPoint y: 93, distance: 17.8
click at [1091, 106] on div at bounding box center [567, 272] width 1134 height 544
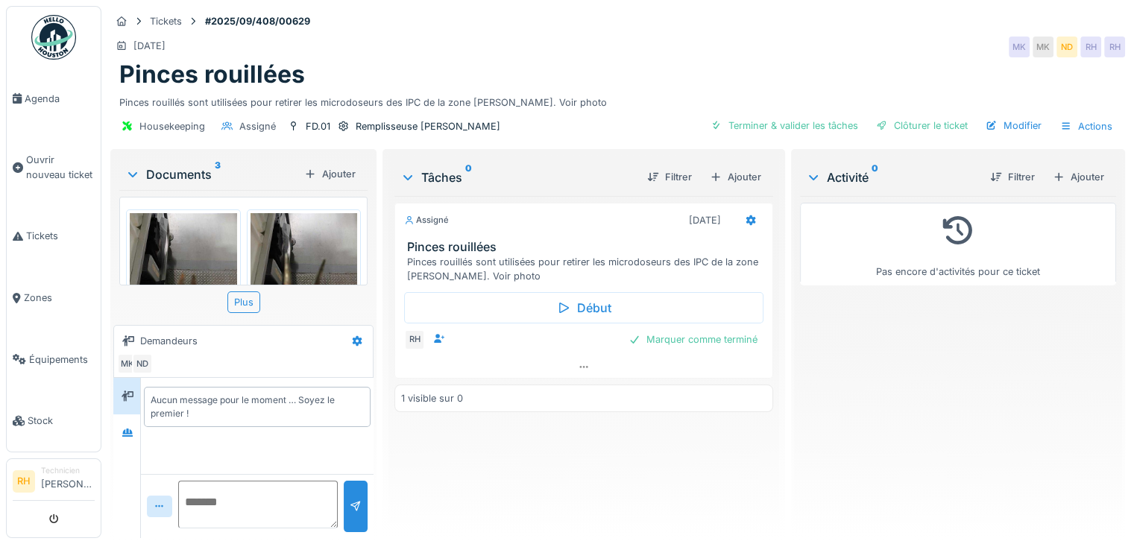
click at [656, 479] on div "Assigné 16/09/2025 Pinces rouillées Pinces rouillés sont utilisées pour retirer…" at bounding box center [583, 361] width 379 height 330
click at [593, 493] on div "Assigné 16/09/2025 Pinces rouillées Pinces rouillés sont utilisées pour retirer…" at bounding box center [583, 361] width 379 height 330
click at [629, 467] on div "Assigné 16/09/2025 Pinces rouillées Pinces rouillés sont utilisées pour retirer…" at bounding box center [583, 361] width 379 height 330
click at [653, 45] on div "16/09/2025 MK MK ND RH RH" at bounding box center [617, 47] width 1014 height 27
click at [648, 332] on div "Marquer comme terminé" at bounding box center [692, 339] width 141 height 20
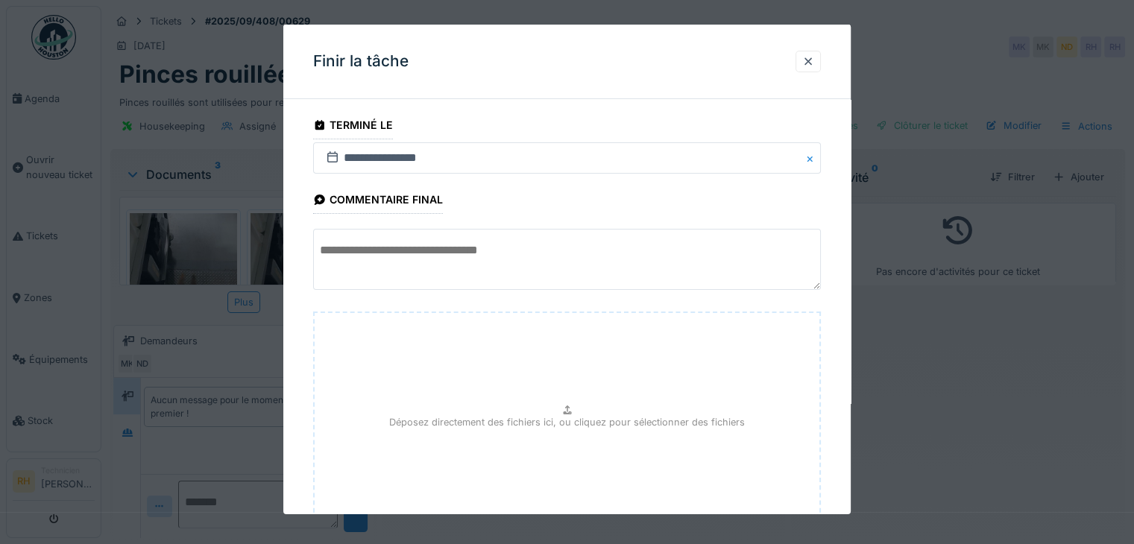
click at [396, 242] on textarea at bounding box center [567, 259] width 508 height 61
type textarea "******"
click at [806, 57] on div at bounding box center [807, 62] width 25 height 22
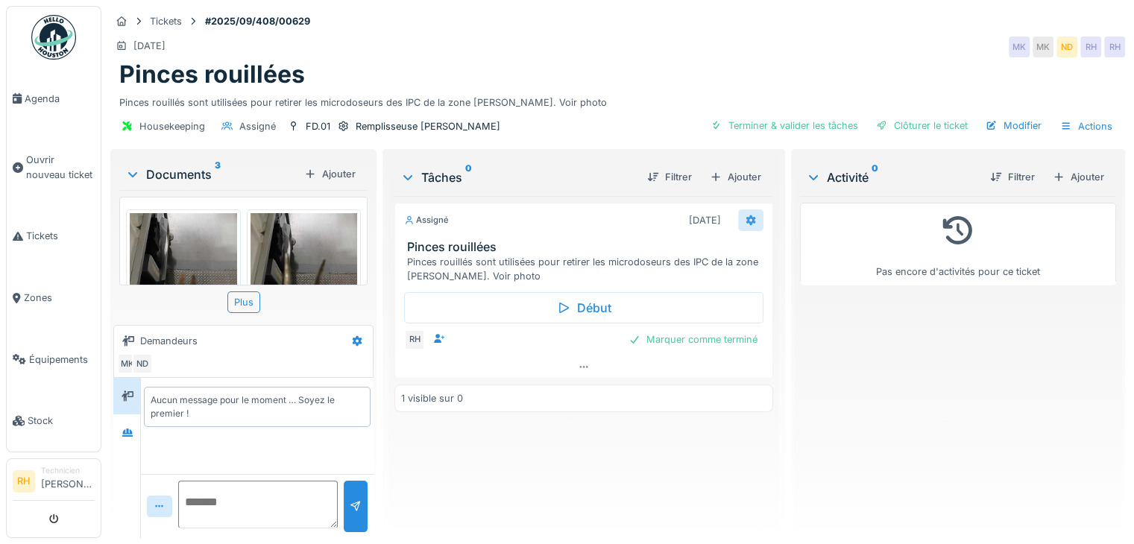
click at [738, 209] on div at bounding box center [750, 220] width 25 height 22
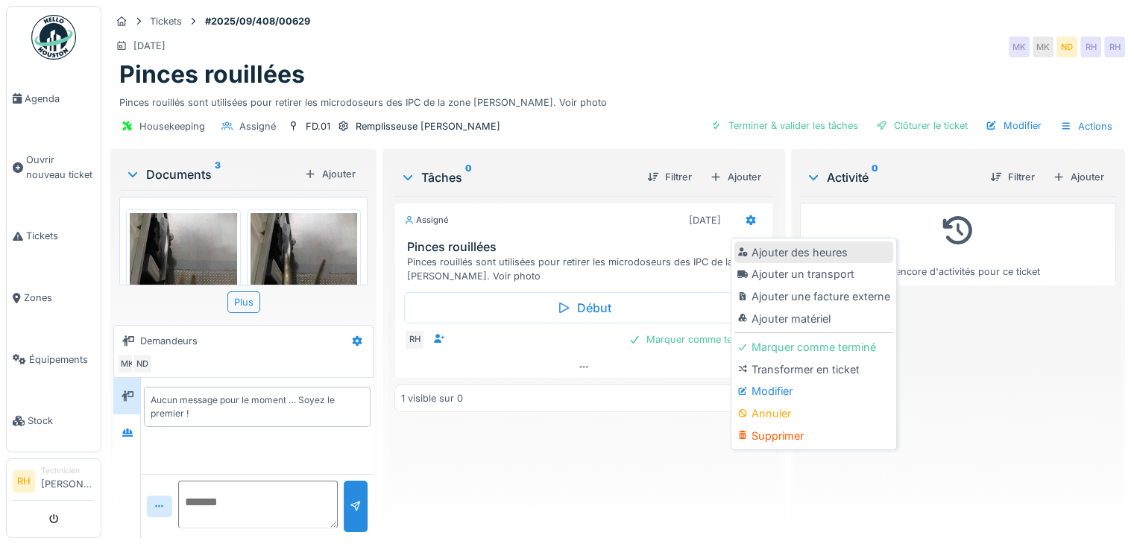
click at [801, 241] on div "Ajouter des heures" at bounding box center [813, 252] width 159 height 22
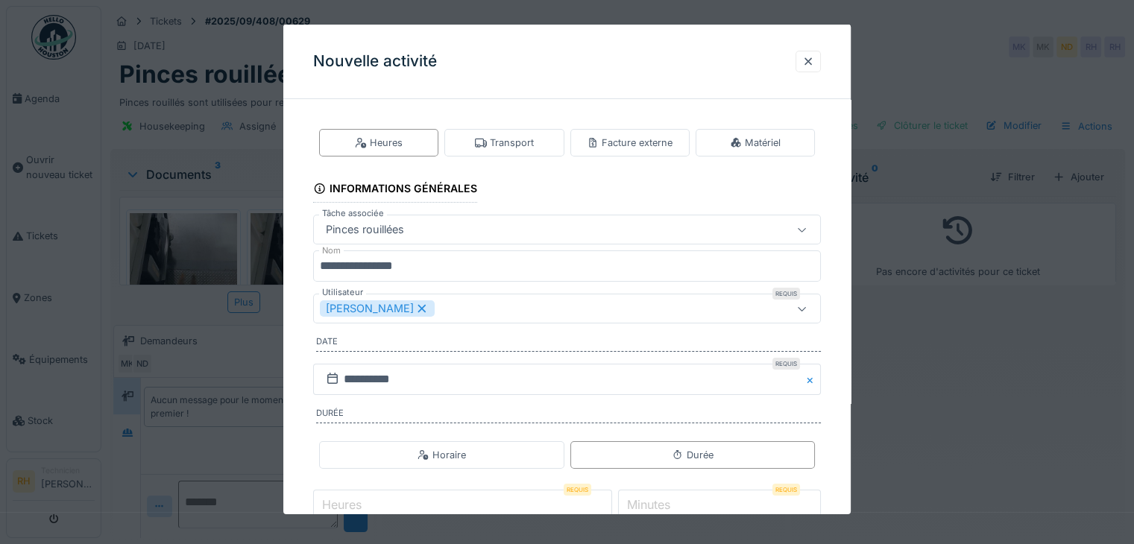
scroll to position [92, 0]
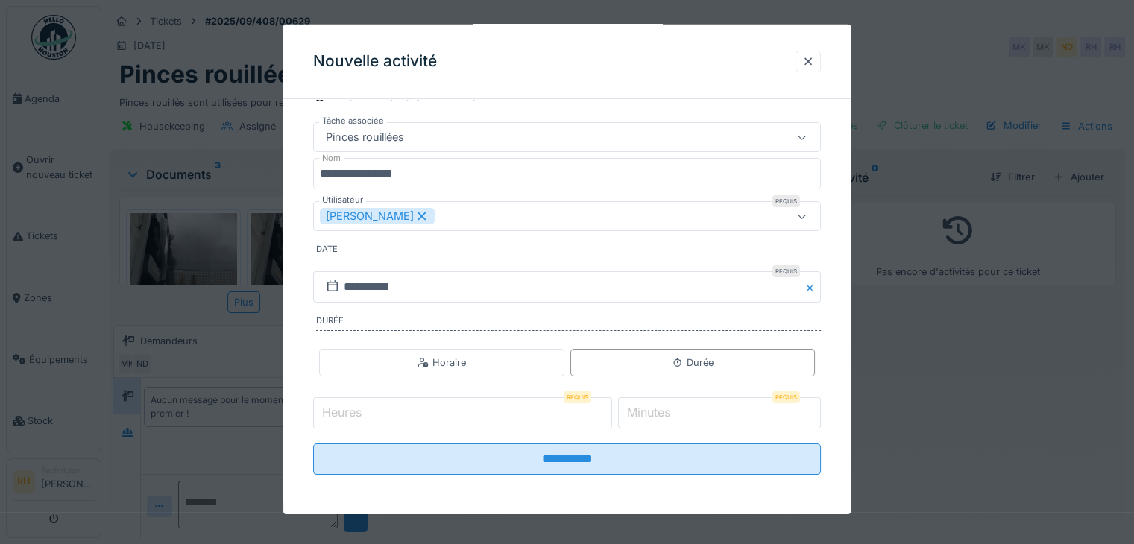
click at [470, 418] on input "Heures" at bounding box center [462, 412] width 299 height 31
type input "*"
click at [691, 412] on input "*" at bounding box center [719, 412] width 203 height 31
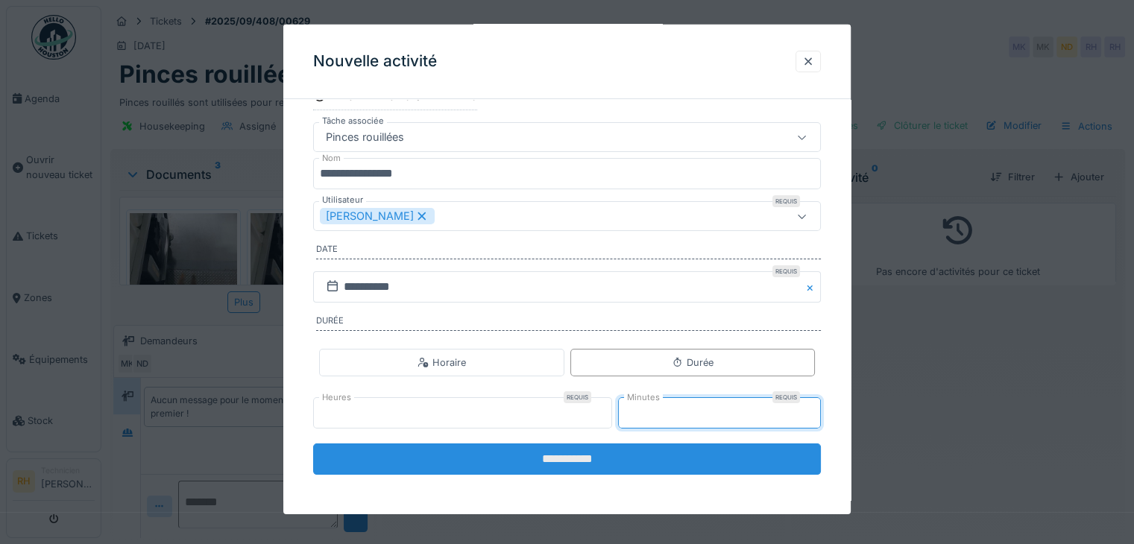
type input "**"
click at [601, 471] on input "**********" at bounding box center [567, 458] width 508 height 31
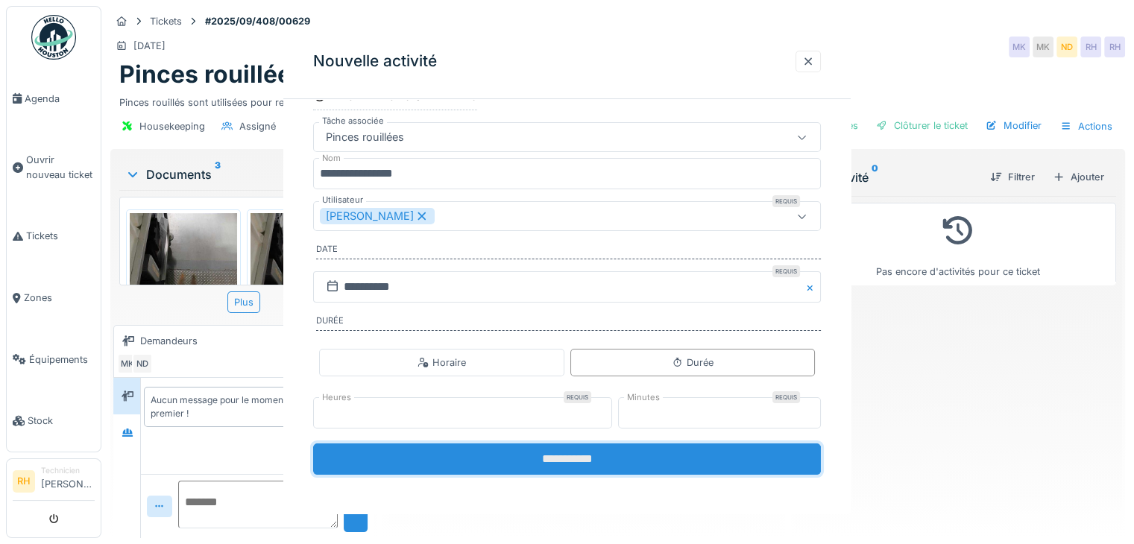
scroll to position [0, 0]
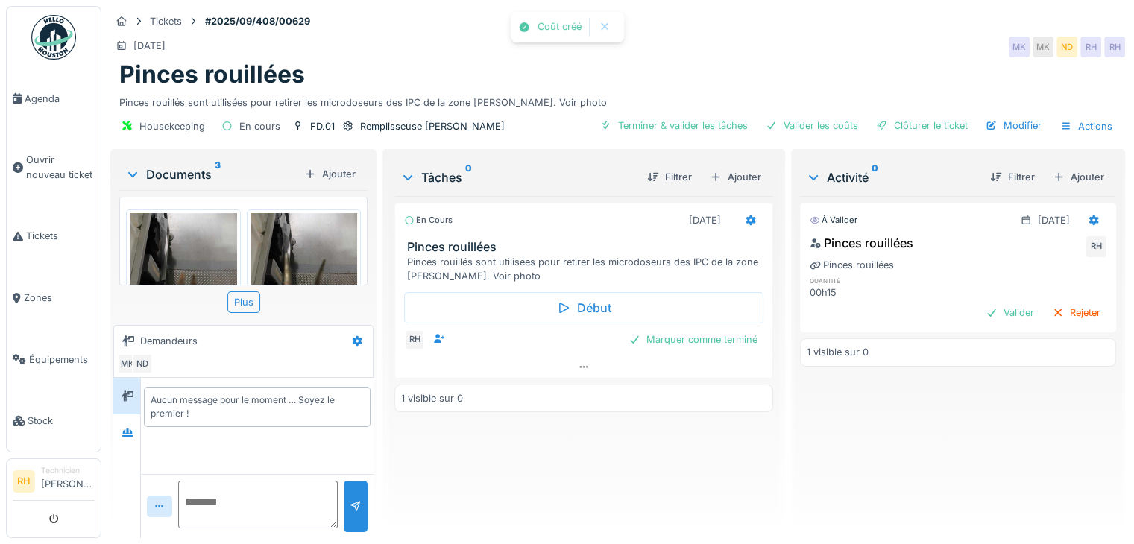
click at [626, 469] on div "En cours 16/09/2025 Pinces rouillées Pinces rouillés sont utilisées pour retire…" at bounding box center [583, 361] width 379 height 330
click at [686, 329] on div "Marquer comme terminé" at bounding box center [692, 339] width 141 height 20
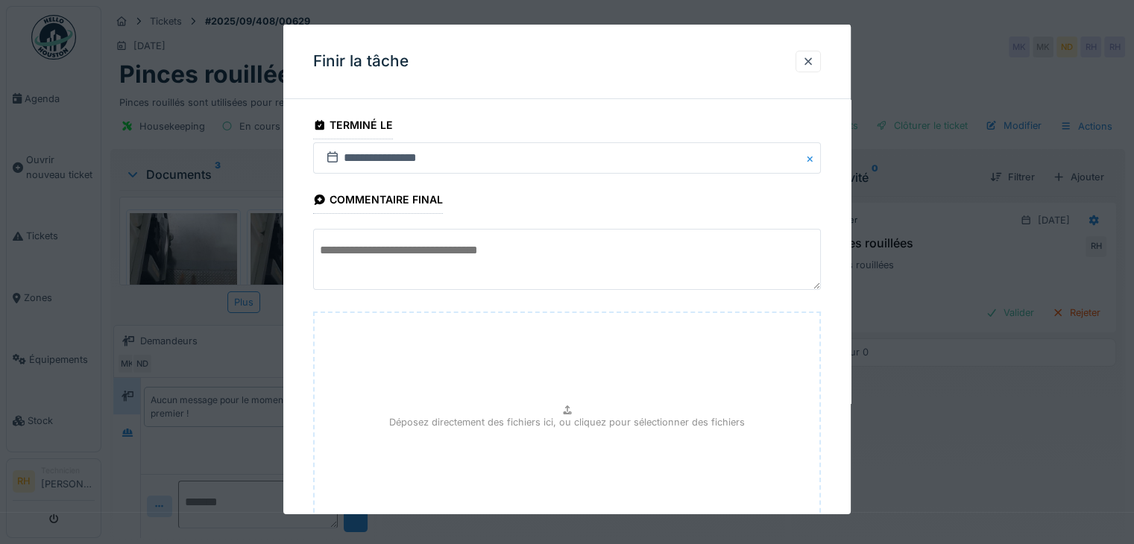
click at [438, 255] on textarea at bounding box center [567, 259] width 508 height 61
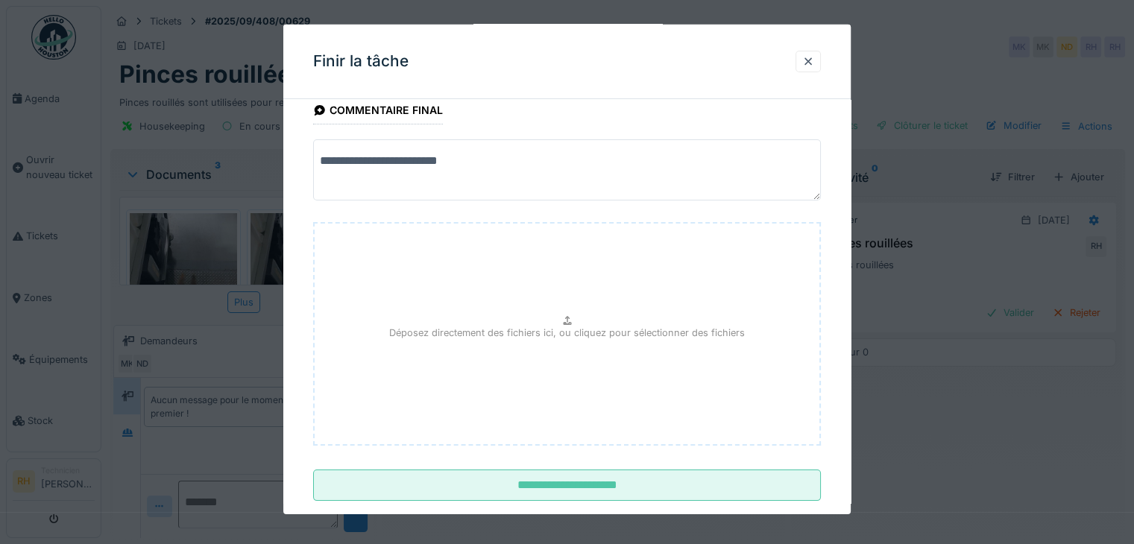
scroll to position [116, 0]
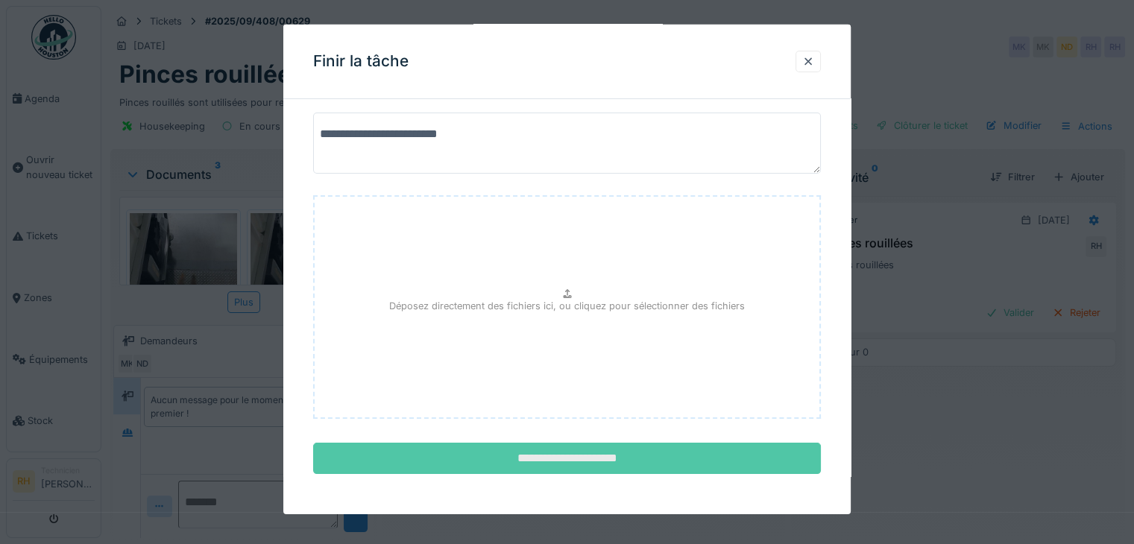
type textarea "**********"
click at [576, 457] on input "**********" at bounding box center [567, 458] width 508 height 31
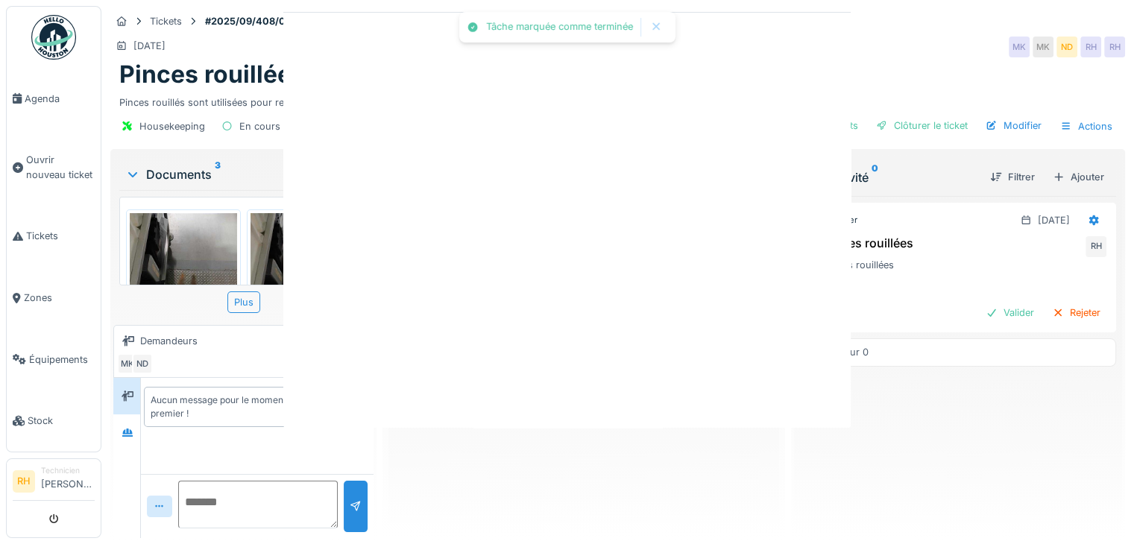
scroll to position [0, 0]
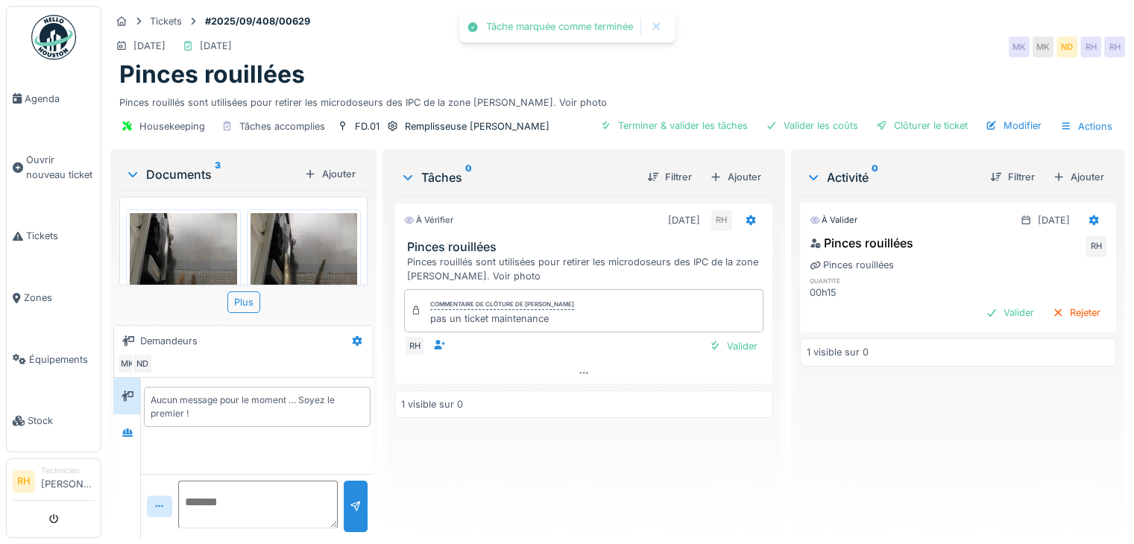
click at [573, 458] on div "À vérifier 16/09/2025 RH Pinces rouillées Pinces rouillés sont utilisées pour r…" at bounding box center [583, 361] width 379 height 330
